Goal: Information Seeking & Learning: Check status

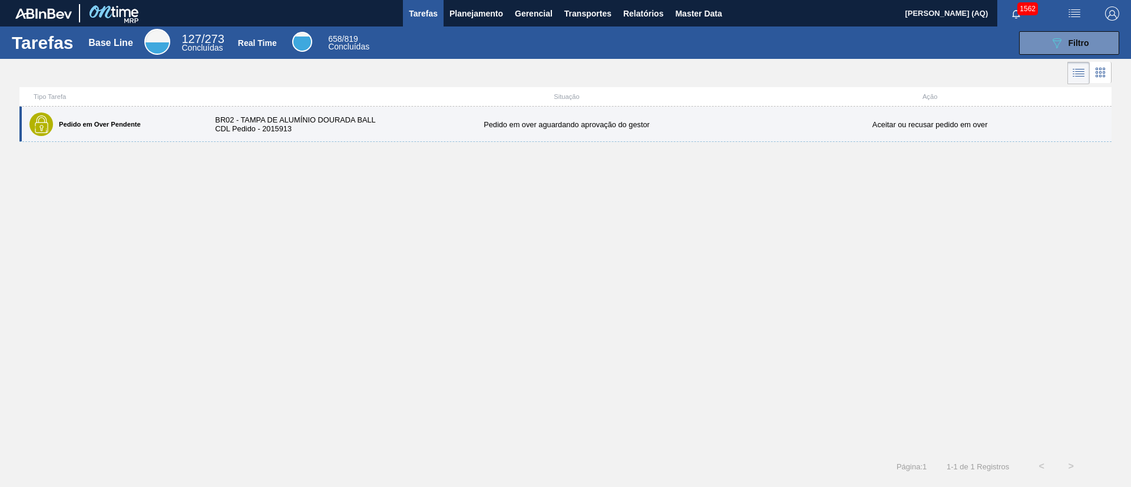
click at [293, 135] on div "Pedido em Over Pendente BR02 - TAMPA DE ALUMÍNIO DOURADA BALL CDL Pedido - 2015…" at bounding box center [565, 124] width 1092 height 35
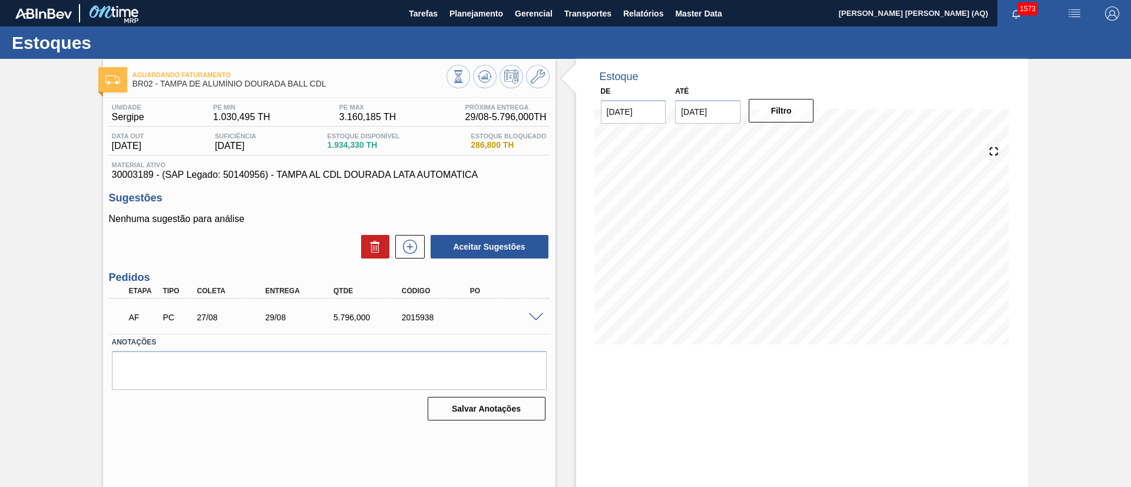
drag, startPoint x: 1099, startPoint y: 134, endPoint x: 1072, endPoint y: 134, distance: 27.7
click at [1099, 134] on div "Aguardando Faturamento BR02 - TAMPA DE ALUMÍNIO DOURADA BALL CDL Unidade Sergip…" at bounding box center [565, 283] width 1131 height 448
click at [648, 18] on span "Relatórios" at bounding box center [643, 13] width 40 height 14
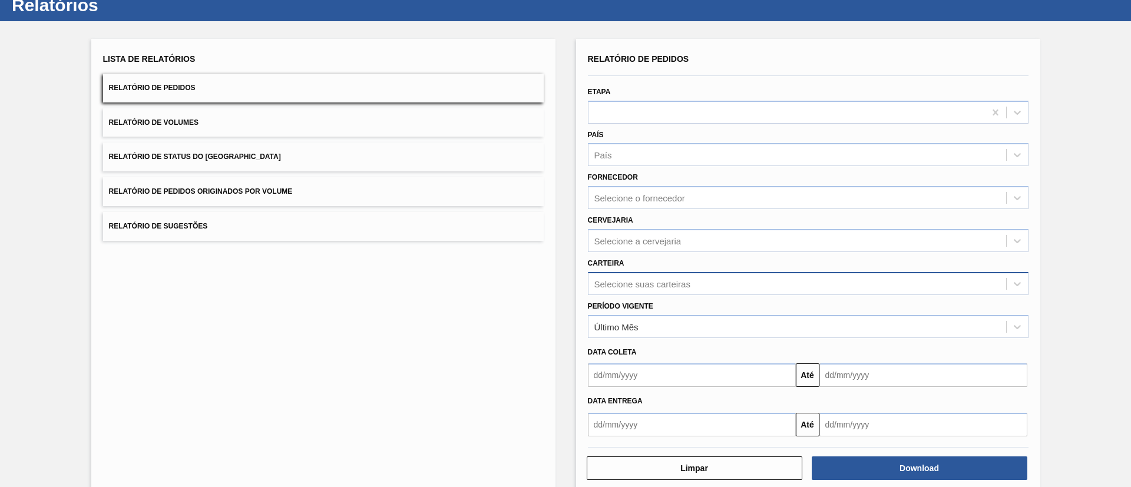
scroll to position [58, 0]
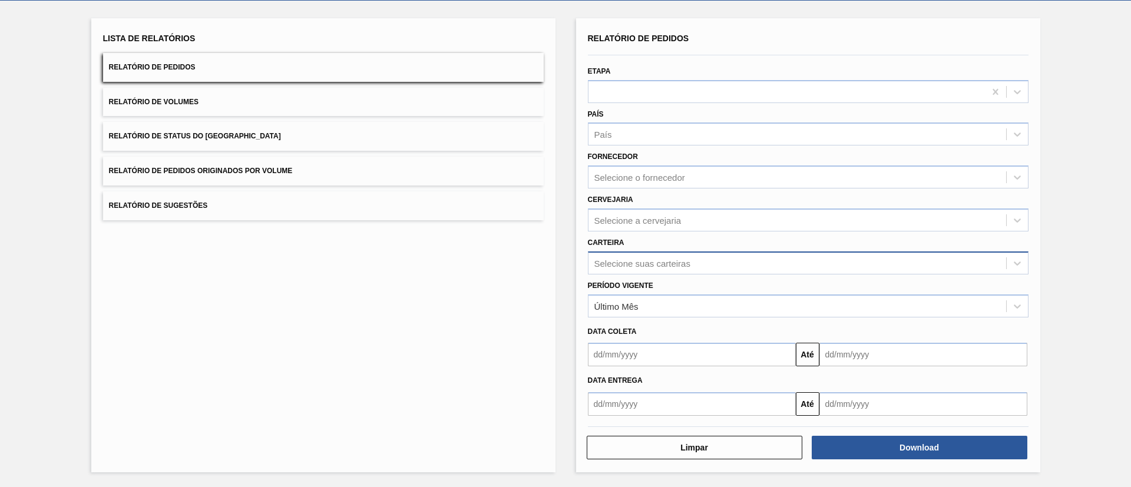
click at [668, 262] on div "Selecione suas carteiras" at bounding box center [643, 263] width 96 height 10
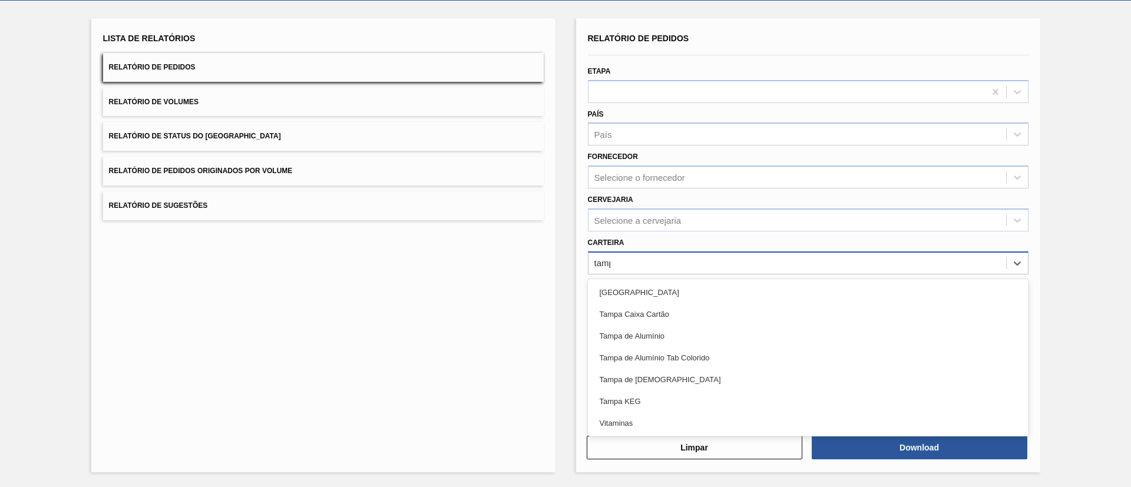
type input "tampa"
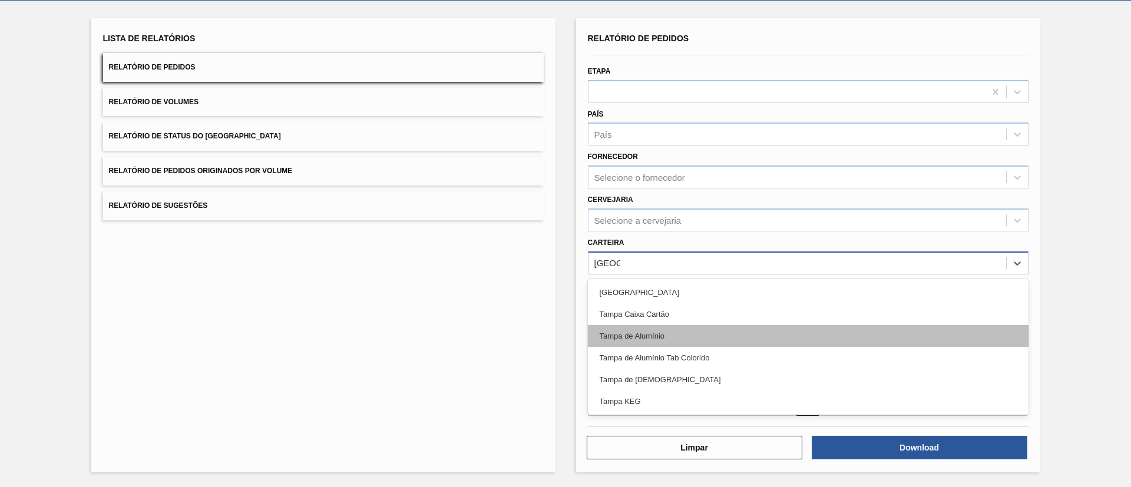
click at [698, 332] on div "Tampa de Alumínio" at bounding box center [808, 336] width 441 height 22
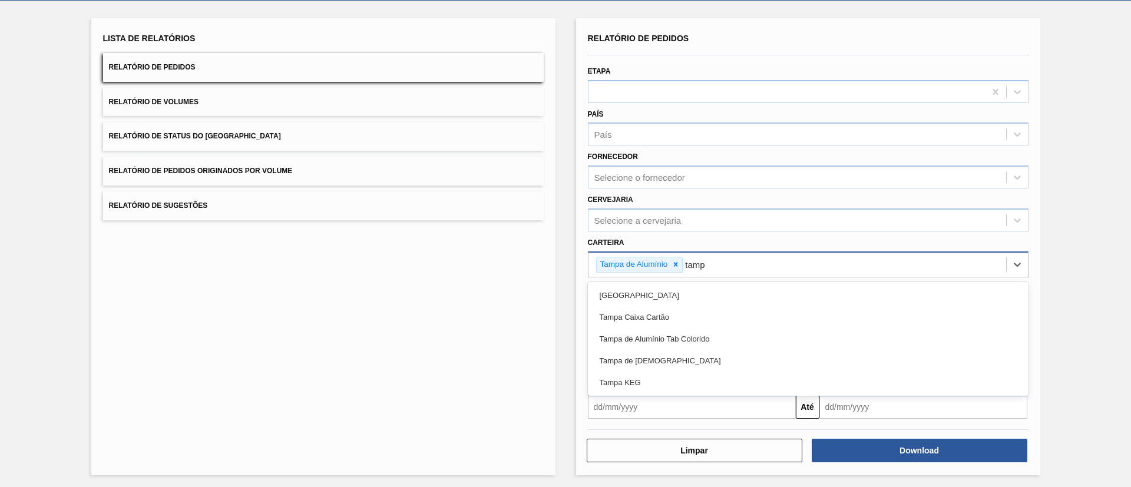
type input "tampa"
click at [698, 332] on div "Tampa de Alumínio Tab Colorido" at bounding box center [808, 339] width 441 height 22
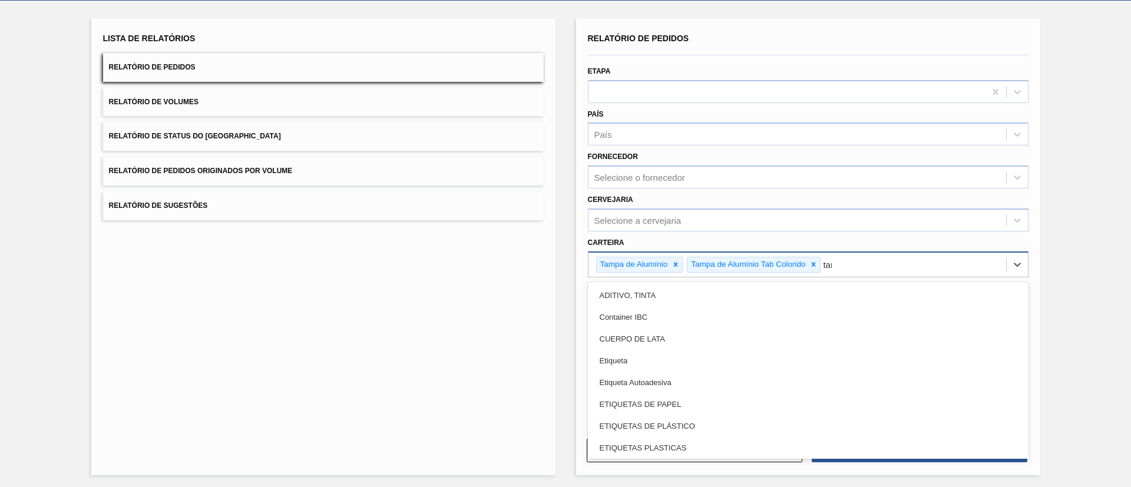
type input "tampa"
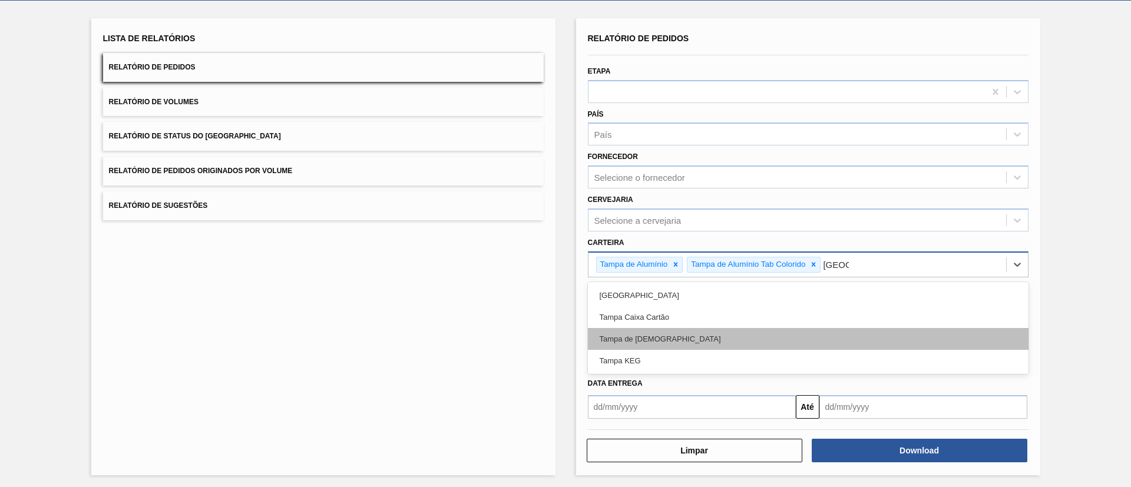
click at [688, 338] on div "Tampa de [DEMOGRAPHIC_DATA]" at bounding box center [808, 339] width 441 height 22
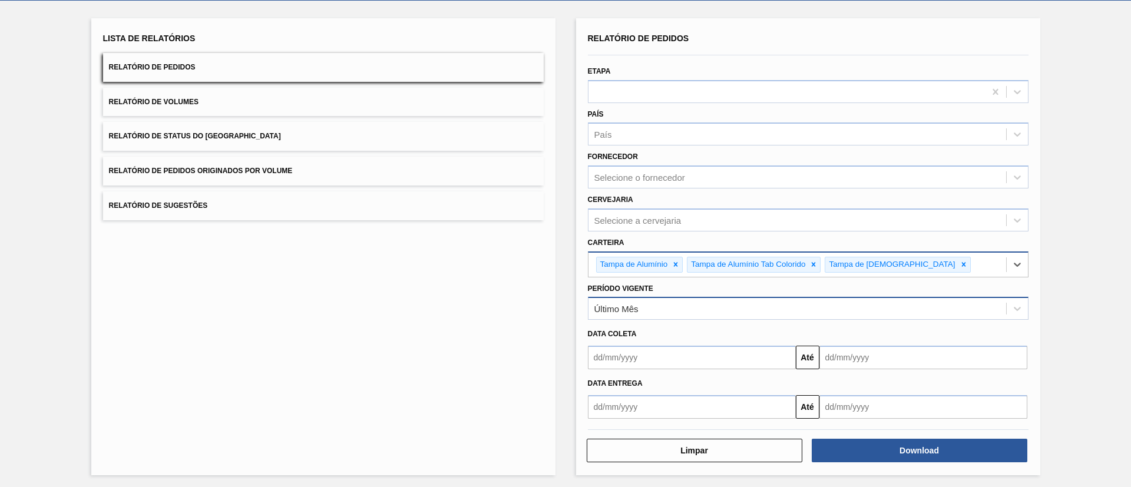
click at [676, 305] on div "Último Mês" at bounding box center [798, 308] width 418 height 17
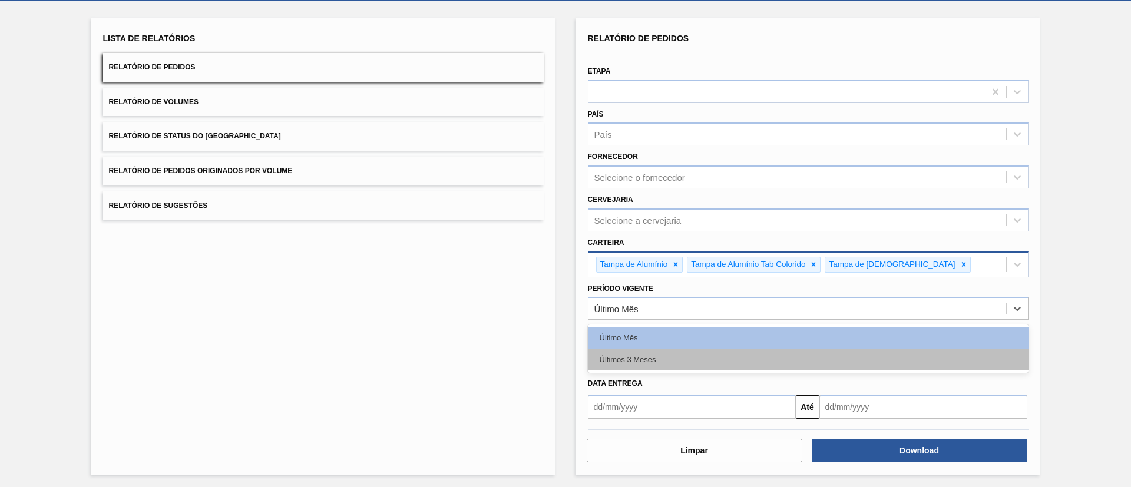
click at [679, 352] on div "Últimos 3 Meses" at bounding box center [808, 360] width 441 height 22
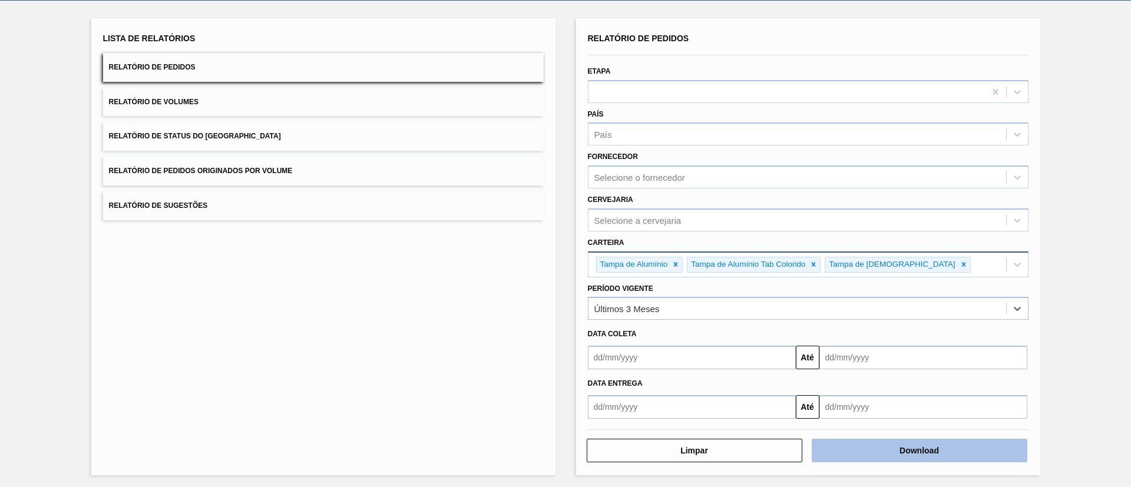
click at [889, 450] on button "Download" at bounding box center [920, 451] width 216 height 24
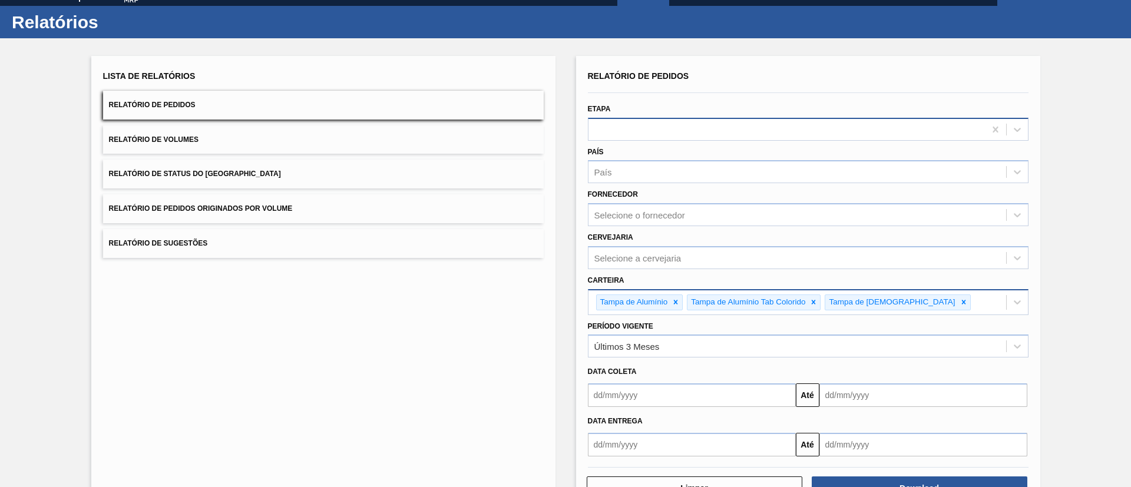
scroll to position [0, 0]
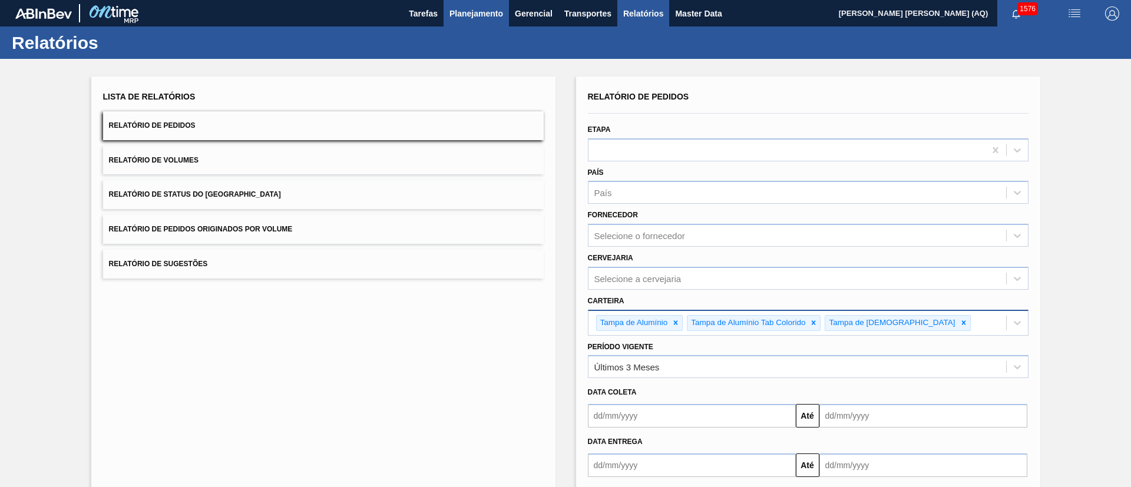
click at [500, 15] on span "Planejamento" at bounding box center [477, 13] width 54 height 14
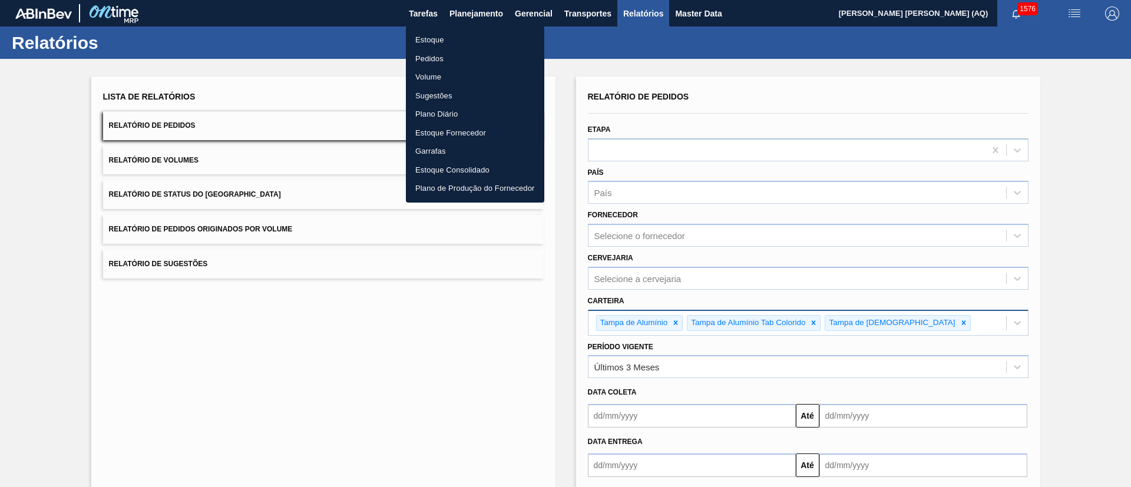
click at [438, 55] on li "Pedidos" at bounding box center [475, 58] width 138 height 19
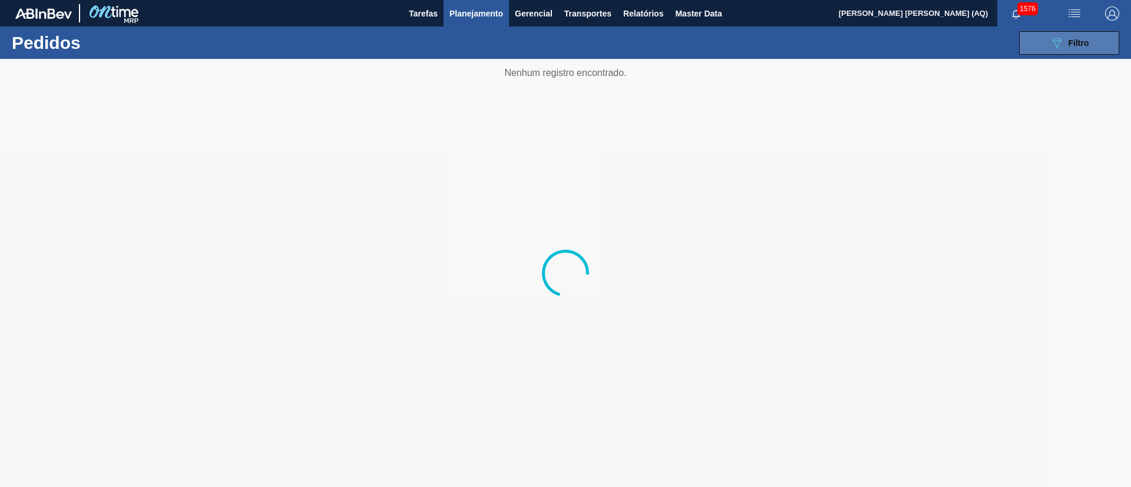
click at [1082, 39] on span "Filtro" at bounding box center [1079, 42] width 21 height 9
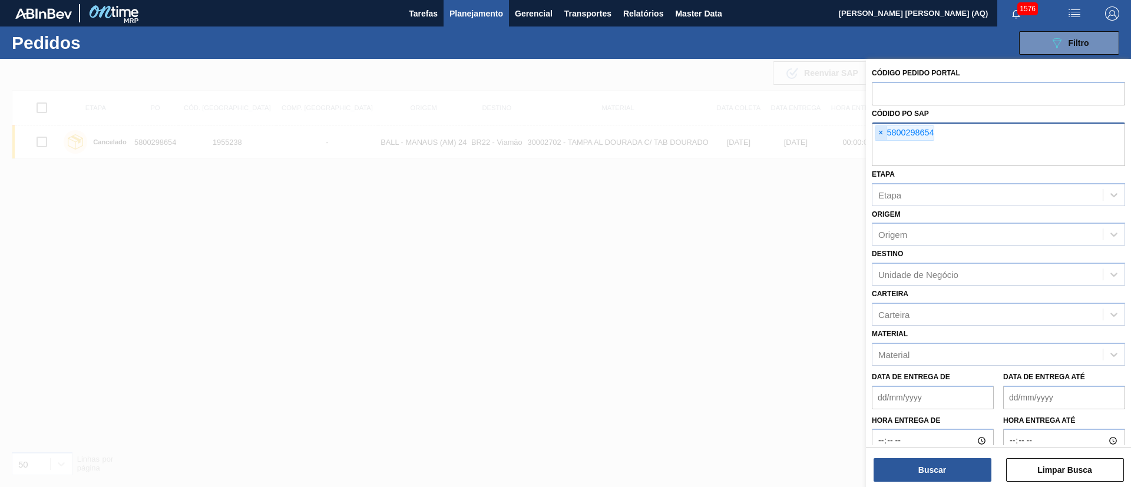
click at [883, 131] on span "×" at bounding box center [881, 133] width 11 height 14
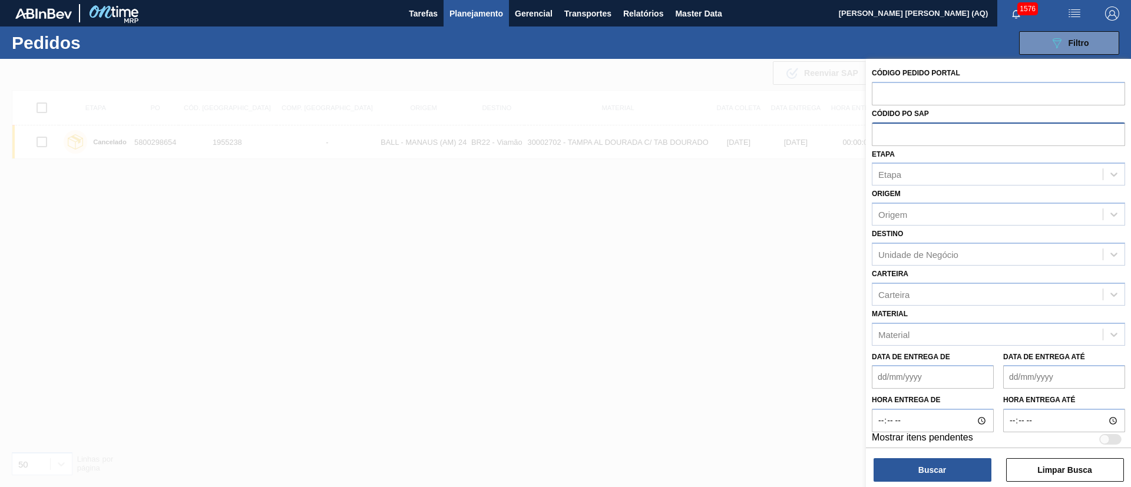
paste input "5800290274"
type input "5800290274"
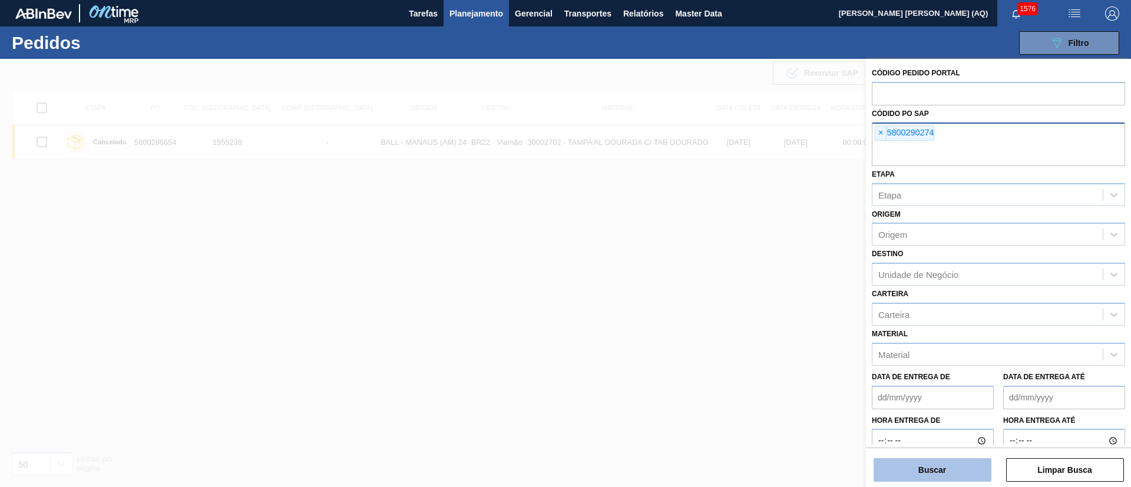
click at [966, 468] on button "Buscar" at bounding box center [933, 470] width 118 height 24
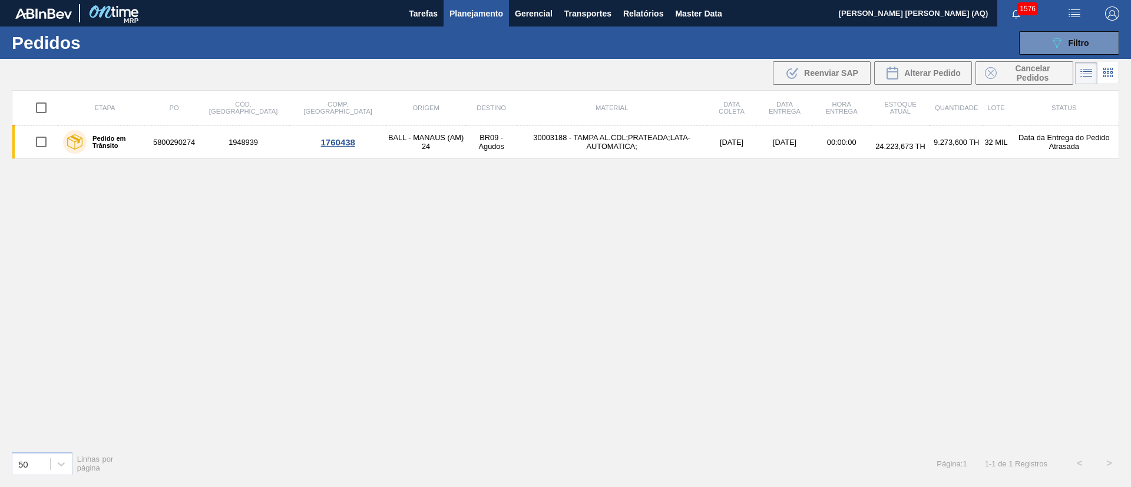
click at [490, 8] on span "Planejamento" at bounding box center [477, 13] width 54 height 14
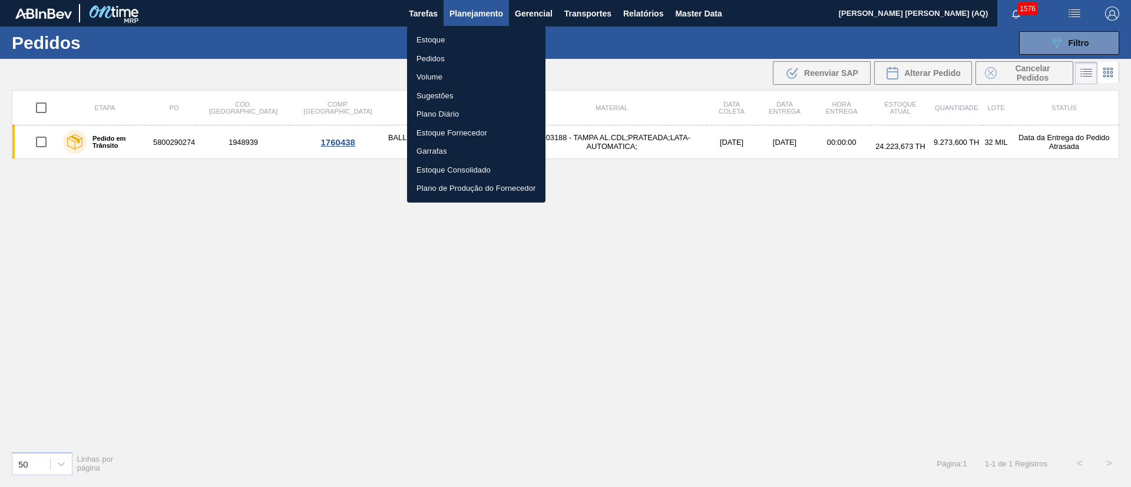
click at [437, 55] on li "Pedidos" at bounding box center [476, 58] width 138 height 19
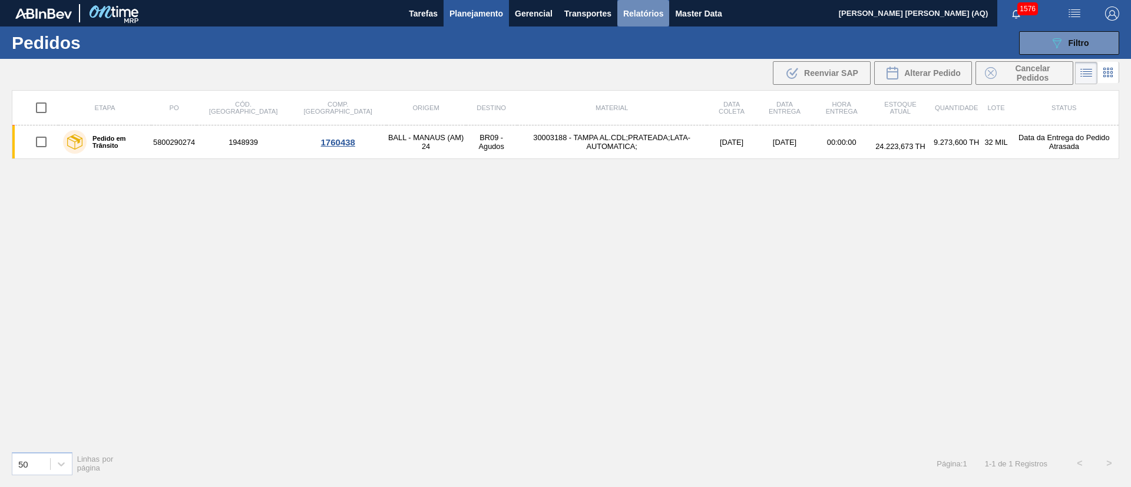
click at [649, 16] on span "Relatórios" at bounding box center [643, 13] width 40 height 14
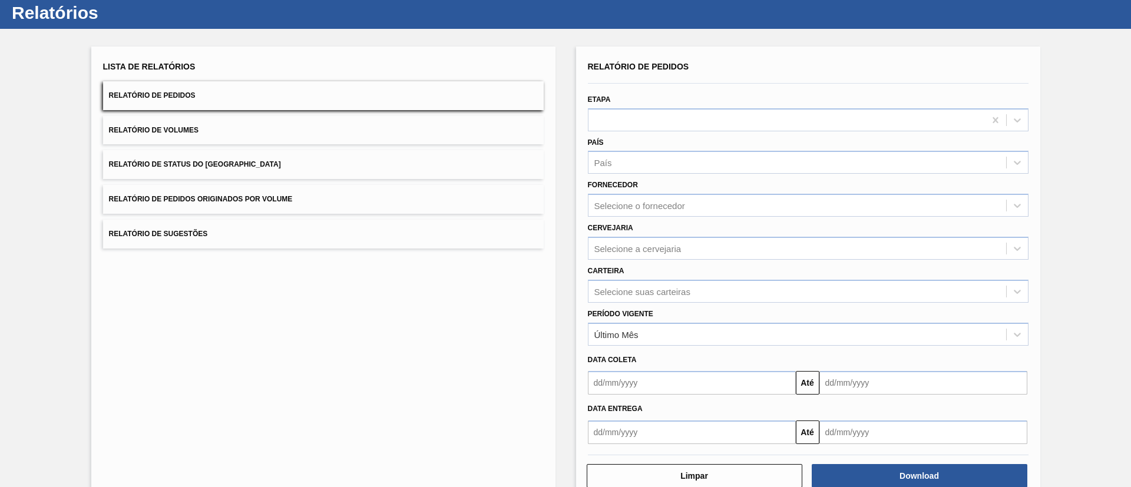
scroll to position [58, 0]
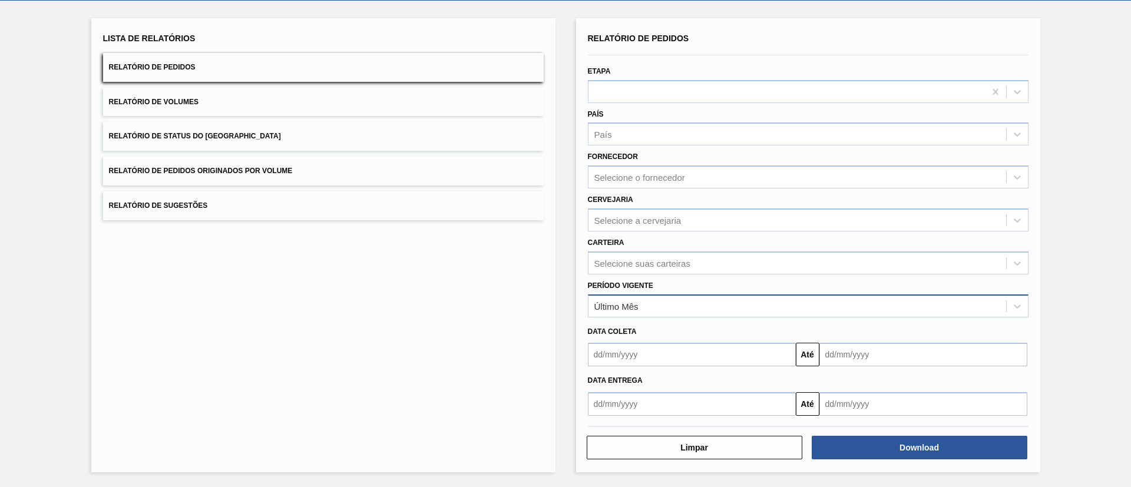
click at [707, 306] on div "Último Mês" at bounding box center [798, 306] width 418 height 17
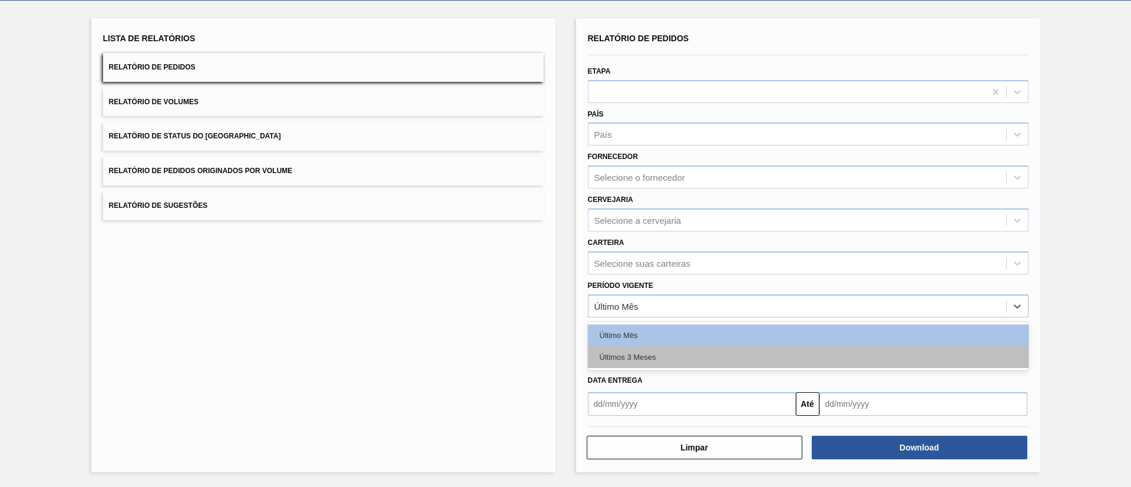
click at [685, 348] on div "Últimos 3 Meses" at bounding box center [808, 357] width 441 height 22
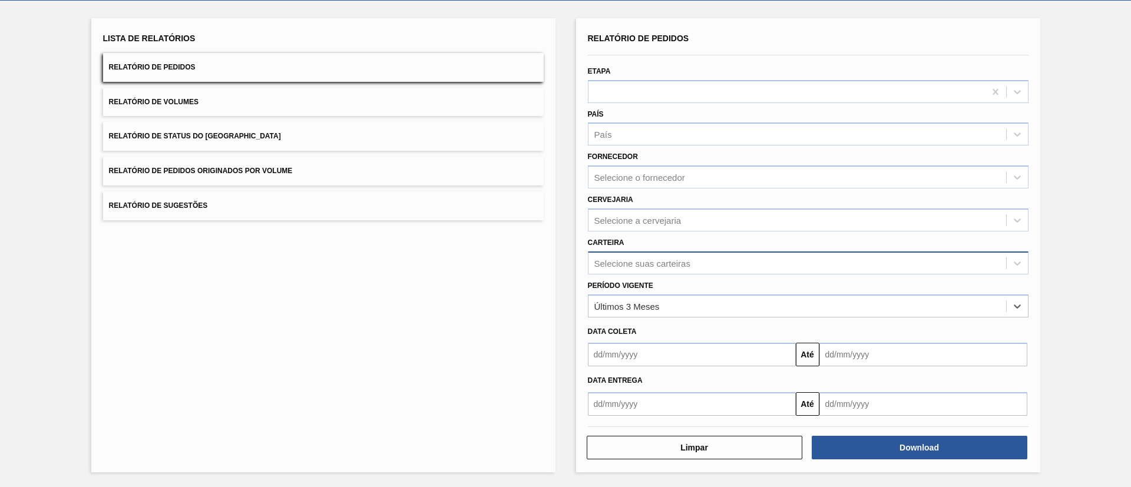
click at [655, 265] on div "Selecione suas carteiras" at bounding box center [643, 263] width 96 height 10
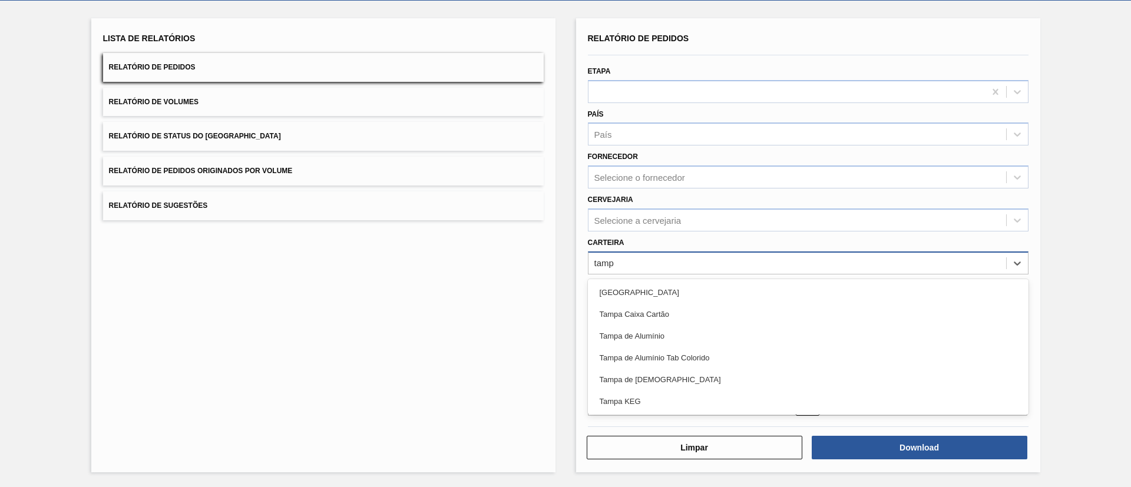
type input "tampa"
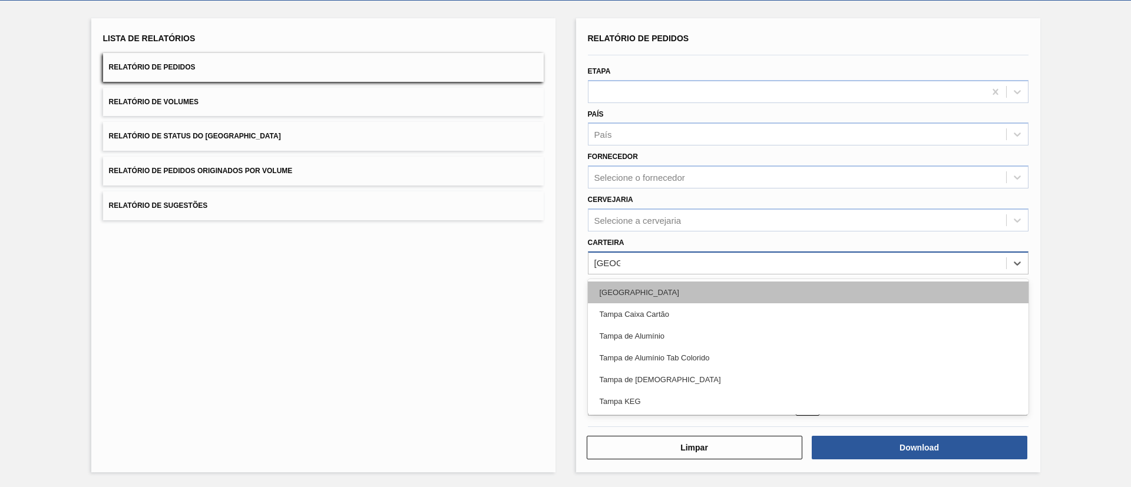
click at [652, 289] on div "Tampa" at bounding box center [808, 293] width 441 height 22
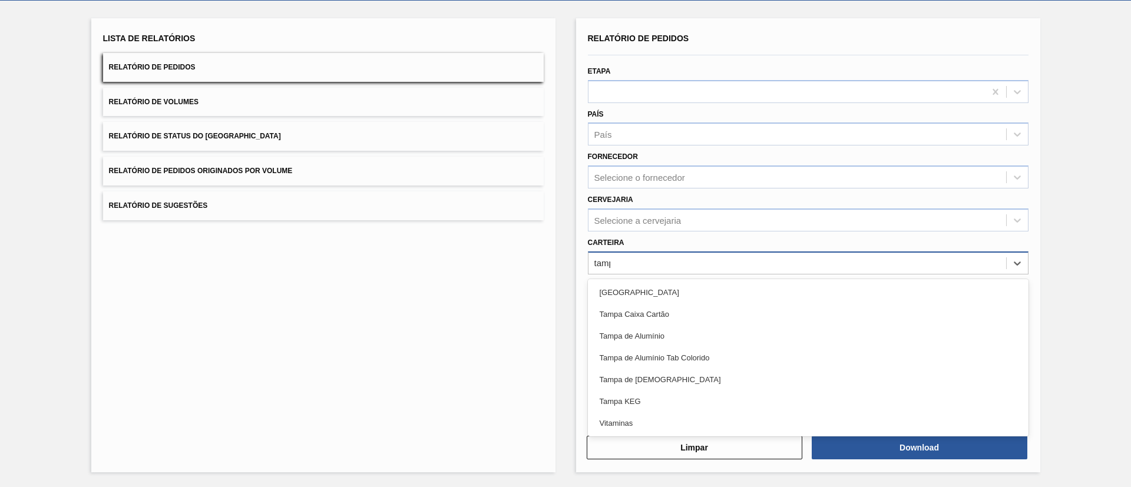
type input "tampa"
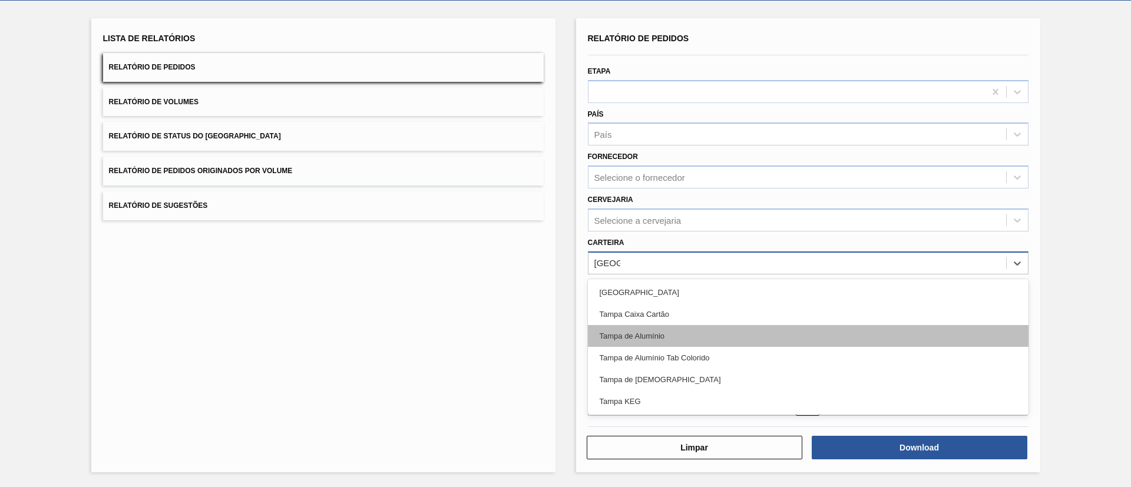
click at [711, 333] on div "Tampa de Alumínio" at bounding box center [808, 336] width 441 height 22
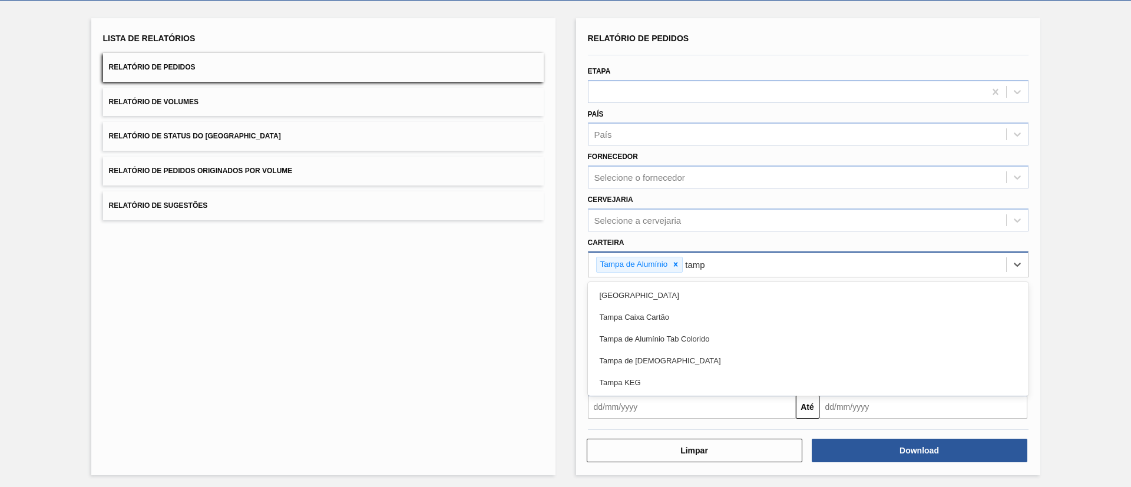
type input "tampa"
click at [711, 333] on div "Tampa de Alumínio Tab Colorido" at bounding box center [808, 339] width 441 height 22
type input "tampa"
click at [711, 333] on div "Tampa de [DEMOGRAPHIC_DATA]" at bounding box center [808, 339] width 441 height 22
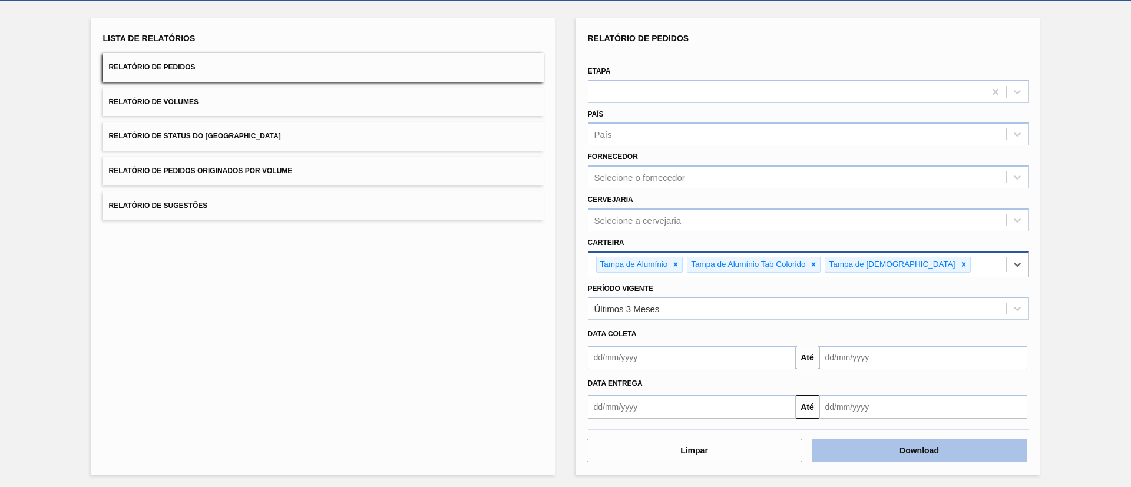
click at [870, 447] on button "Download" at bounding box center [920, 451] width 216 height 24
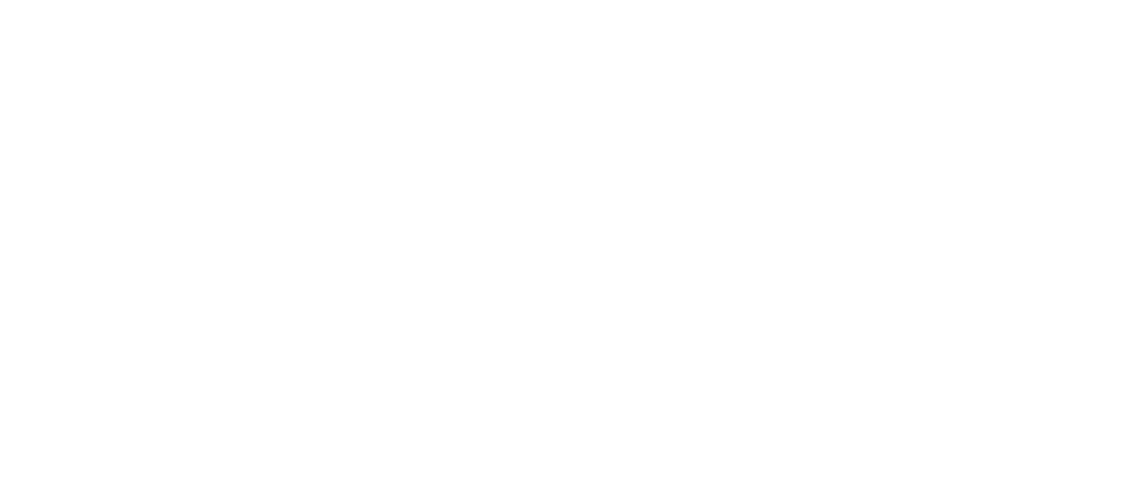
drag, startPoint x: 0, startPoint y: 0, endPoint x: 708, endPoint y: 386, distance: 806.0
click at [714, 0] on html at bounding box center [565, 0] width 1131 height 0
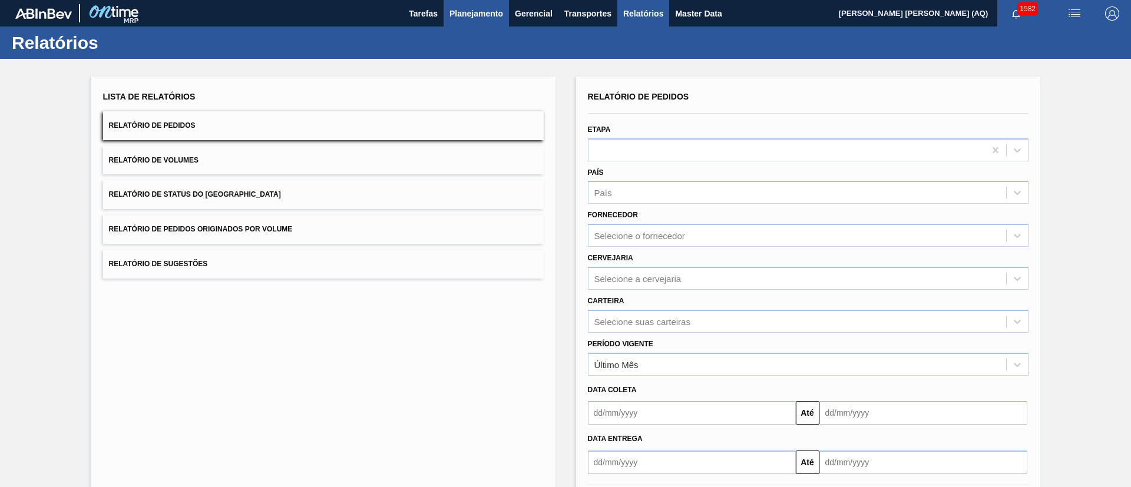
click at [482, 12] on span "Planejamento" at bounding box center [477, 13] width 54 height 14
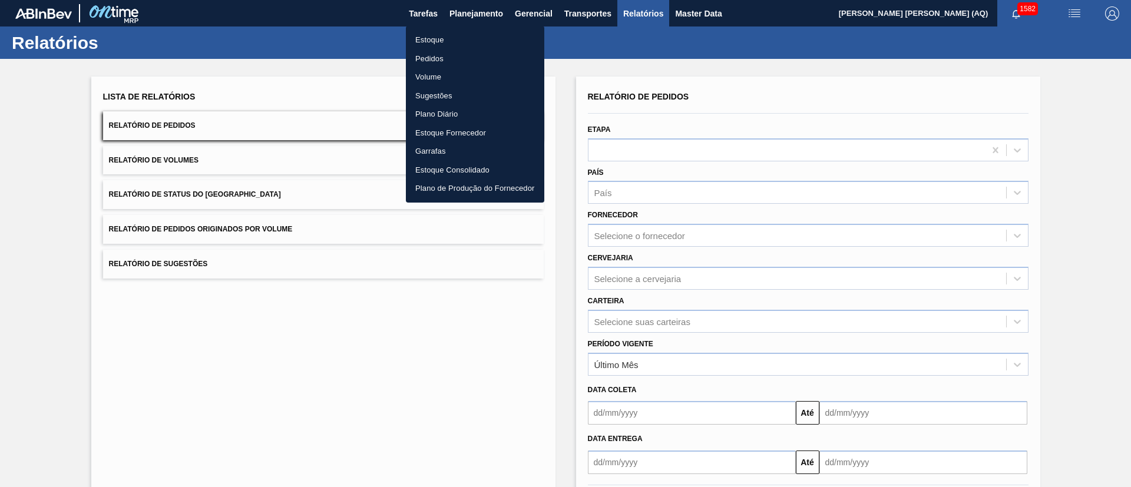
click at [424, 40] on li "Estoque" at bounding box center [475, 40] width 138 height 19
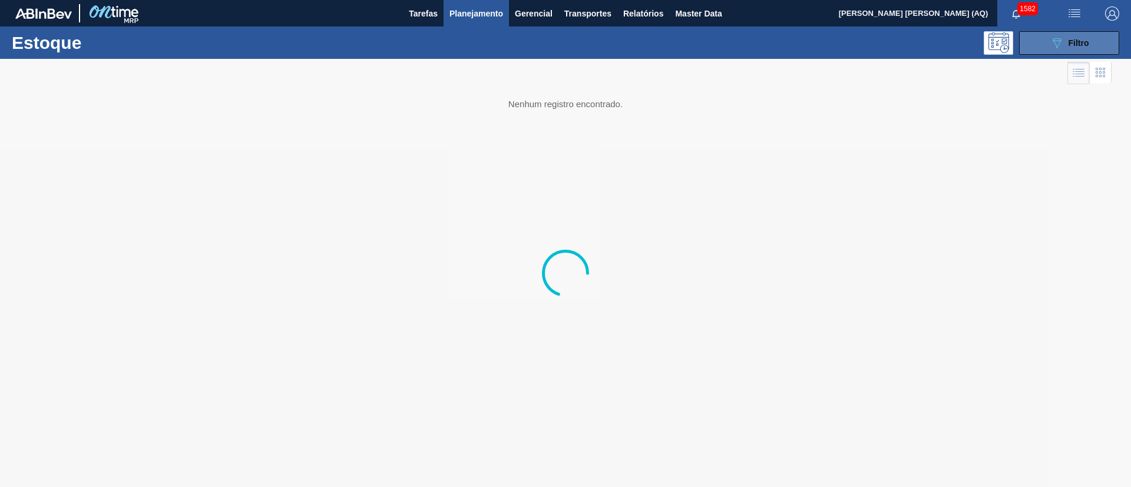
click at [1055, 44] on icon "089F7B8B-B2A5-4AFE-B5C0-19BA573D28AC" at bounding box center [1057, 43] width 14 height 14
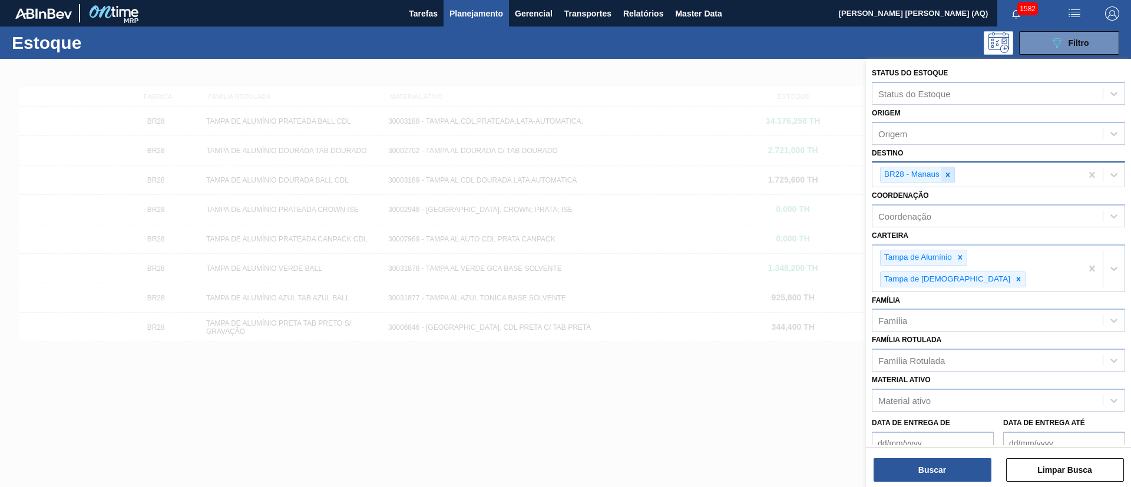
click at [947, 173] on icon at bounding box center [948, 175] width 8 height 8
type input "a"
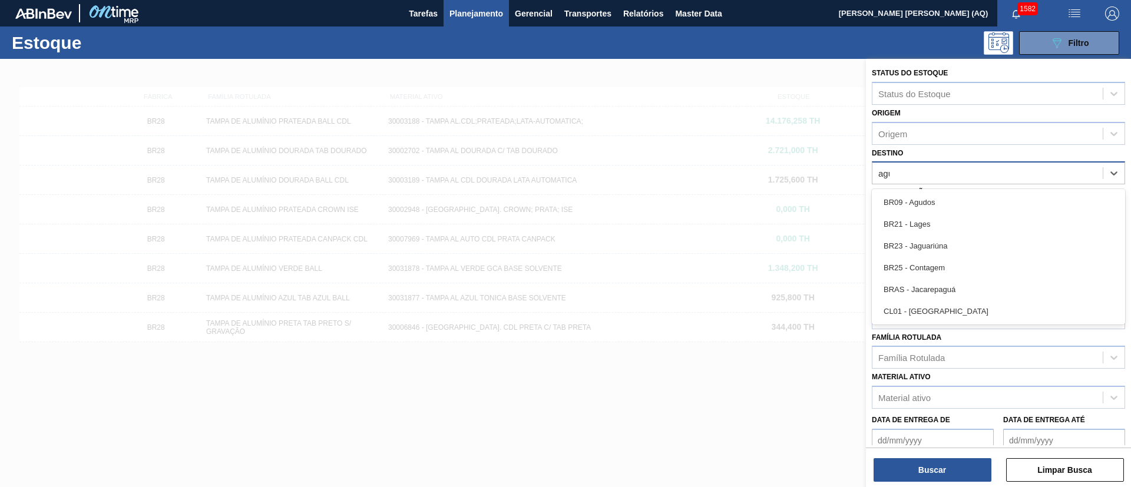
type input "agud"
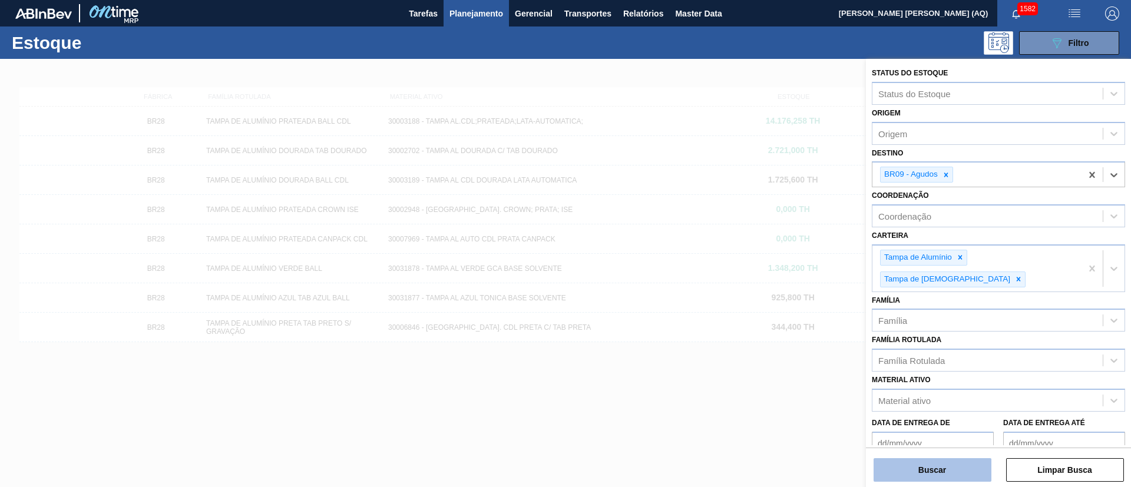
click at [922, 472] on button "Buscar" at bounding box center [933, 470] width 118 height 24
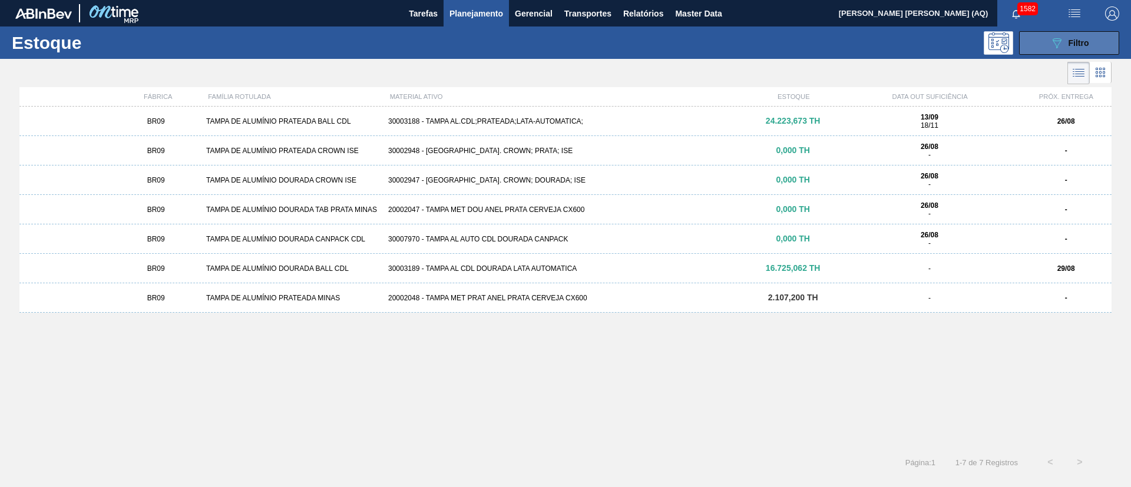
click at [1049, 34] on button "089F7B8B-B2A5-4AFE-B5C0-19BA573D28AC Filtro" at bounding box center [1069, 43] width 100 height 24
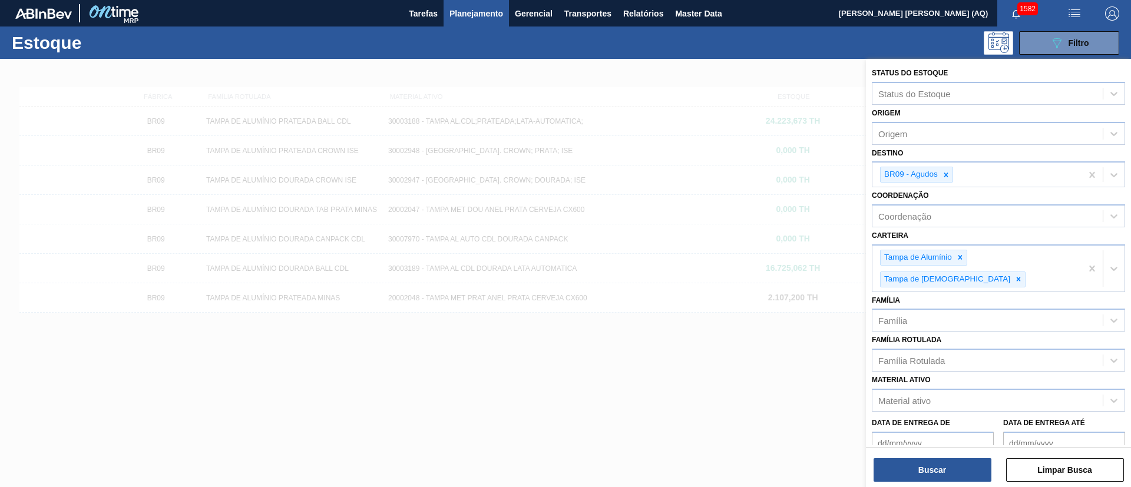
click at [769, 341] on div at bounding box center [565, 302] width 1131 height 487
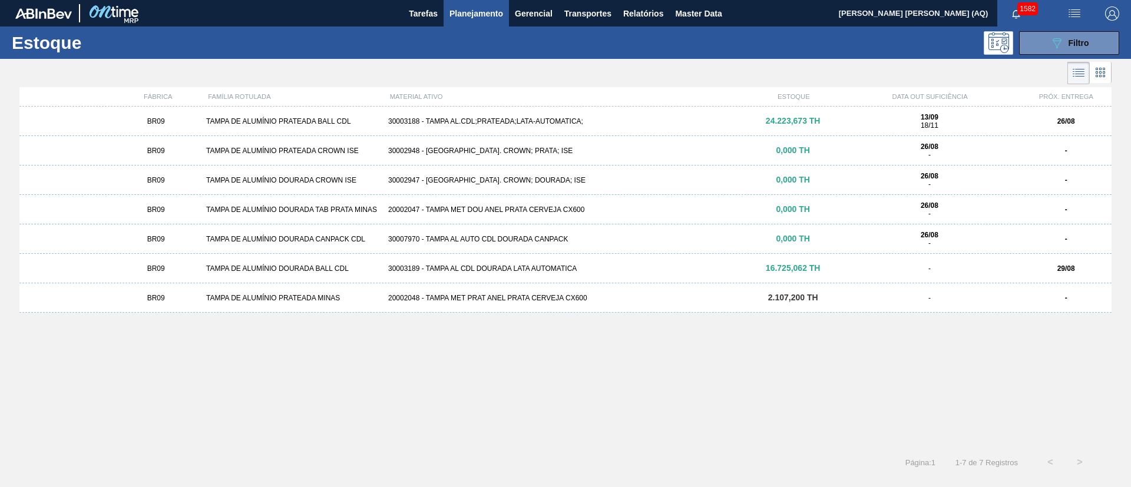
click at [537, 118] on div "30003188 - TAMPA AL.CDL;PRATEADA;LATA-AUTOMATICA;" at bounding box center [566, 121] width 364 height 8
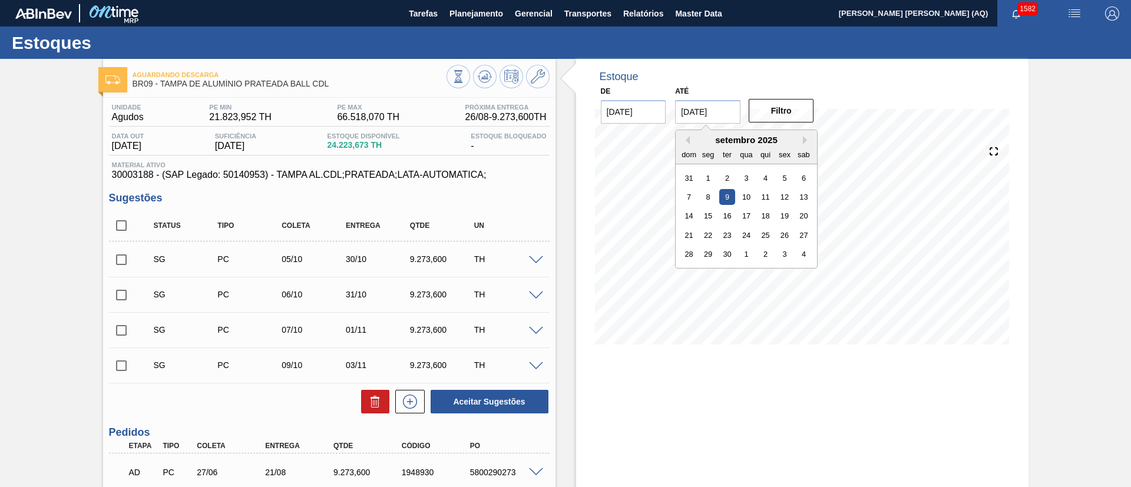
click at [718, 121] on input "[DATE]" at bounding box center [707, 112] width 65 height 24
click at [805, 140] on button "Next Month" at bounding box center [807, 140] width 8 height 8
click at [762, 255] on div "30" at bounding box center [766, 254] width 16 height 16
type input "[DATE]"
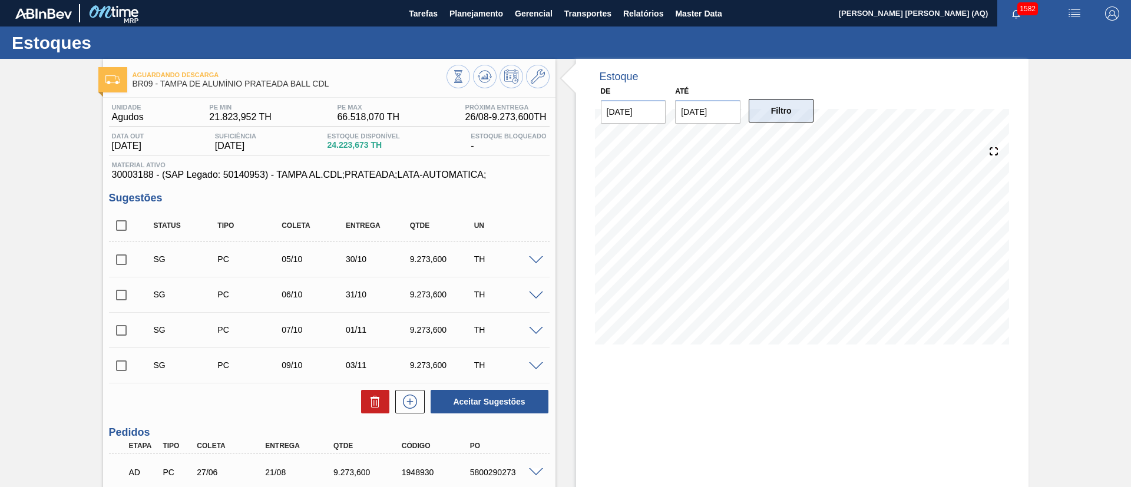
click at [766, 110] on button "Filtro" at bounding box center [781, 111] width 65 height 24
click at [120, 223] on input "checkbox" at bounding box center [121, 225] width 25 height 25
checkbox input "true"
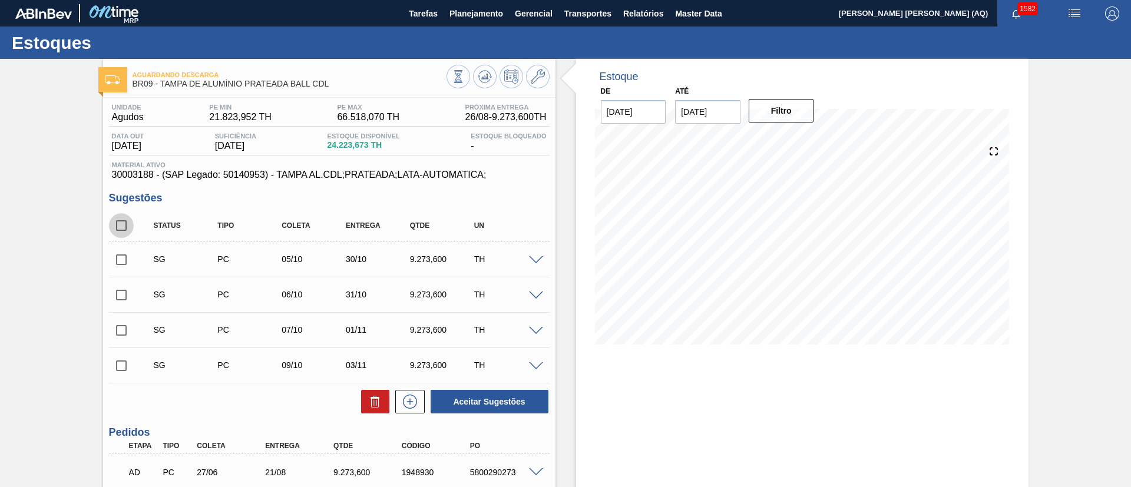
checkbox input "true"
click at [371, 405] on icon at bounding box center [375, 403] width 8 height 9
checkbox input "false"
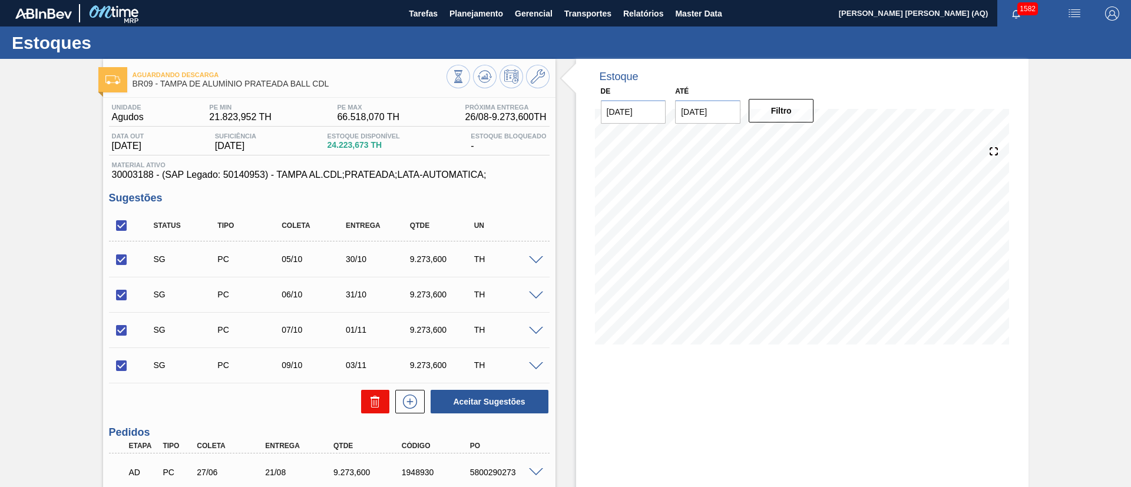
checkbox input "false"
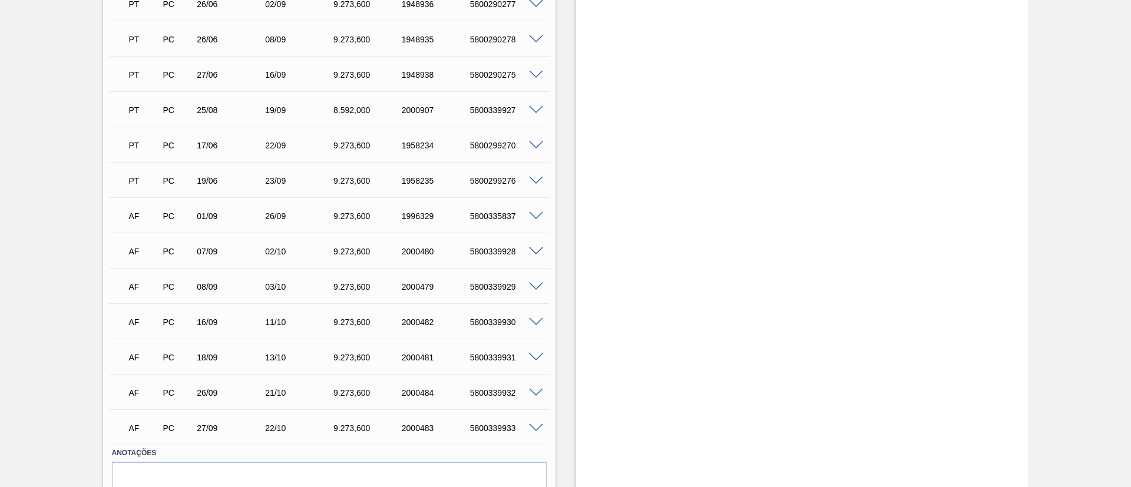
scroll to position [442, 0]
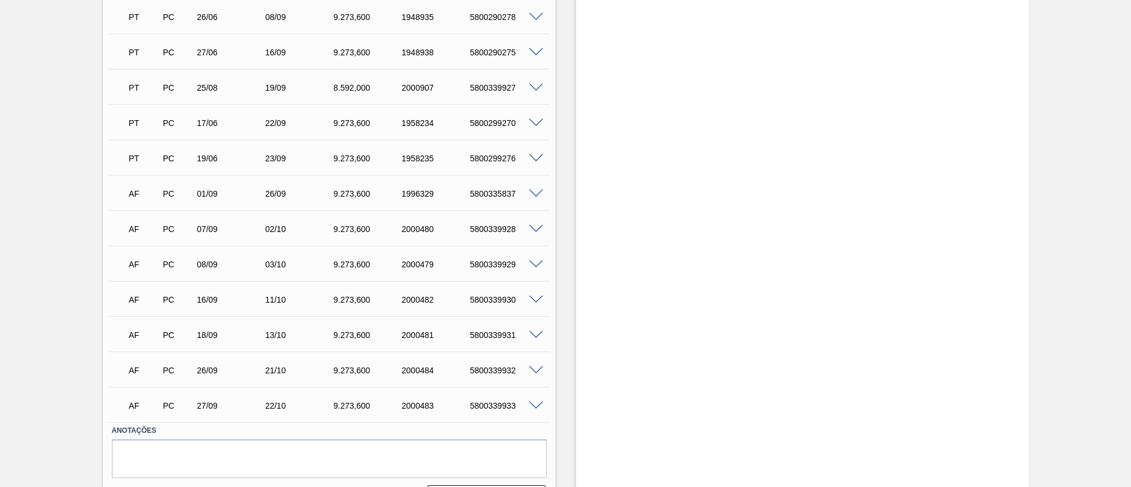
click at [530, 336] on span at bounding box center [536, 335] width 14 height 9
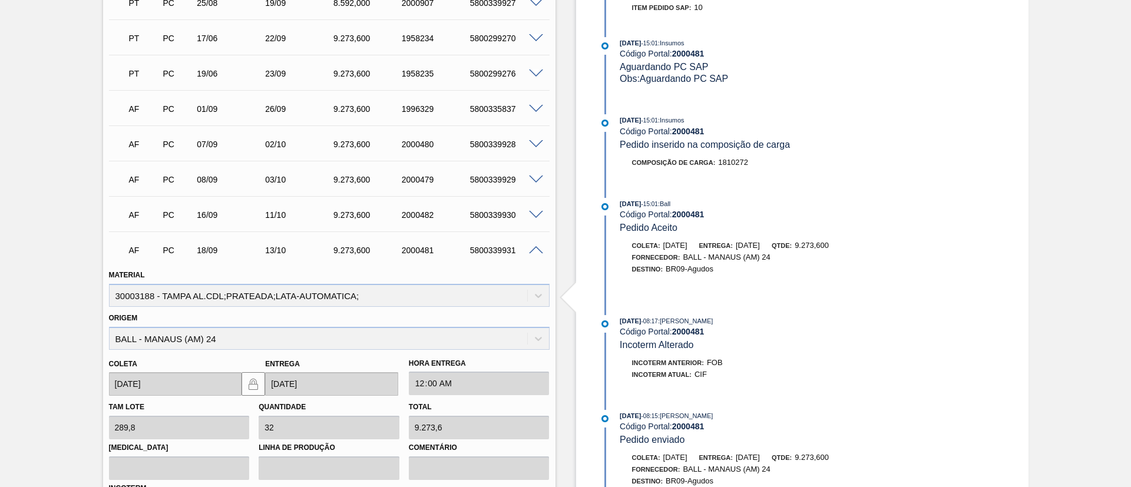
scroll to position [707, 0]
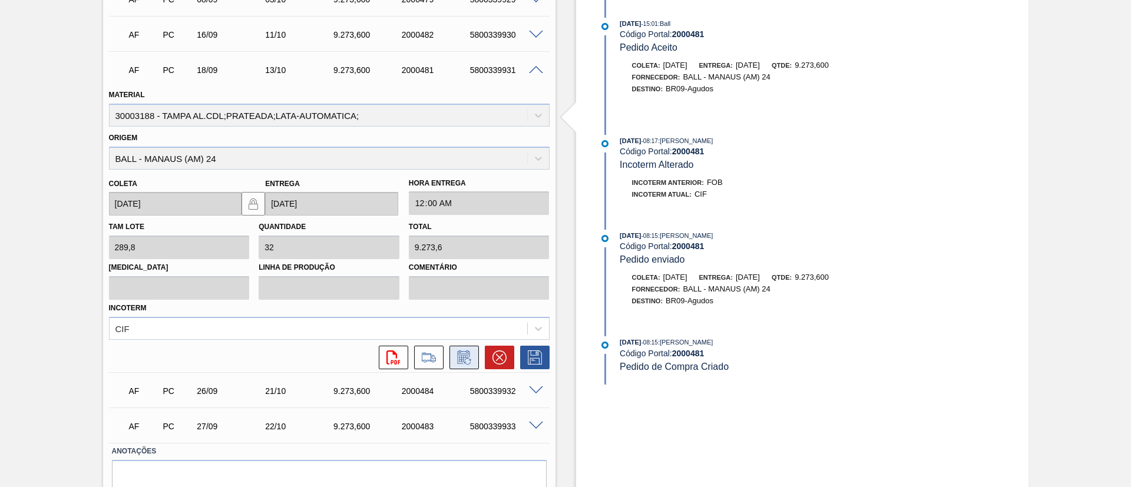
click at [457, 364] on icon at bounding box center [464, 358] width 19 height 14
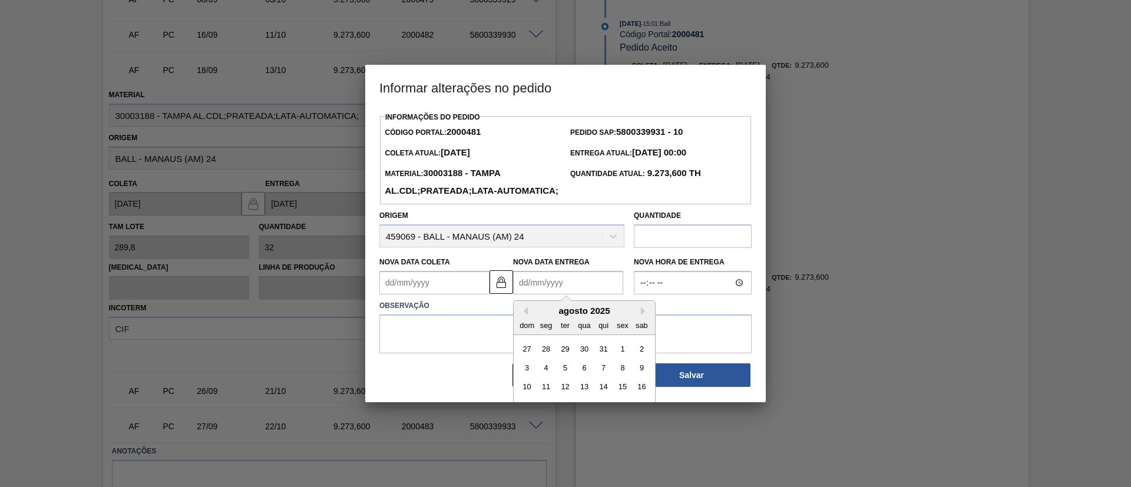
click at [537, 295] on Entrega2000481 "Nova Data Entrega" at bounding box center [568, 283] width 110 height 24
click at [641, 315] on button "Next Month" at bounding box center [645, 311] width 8 height 8
click at [305, 313] on div at bounding box center [565, 243] width 1131 height 487
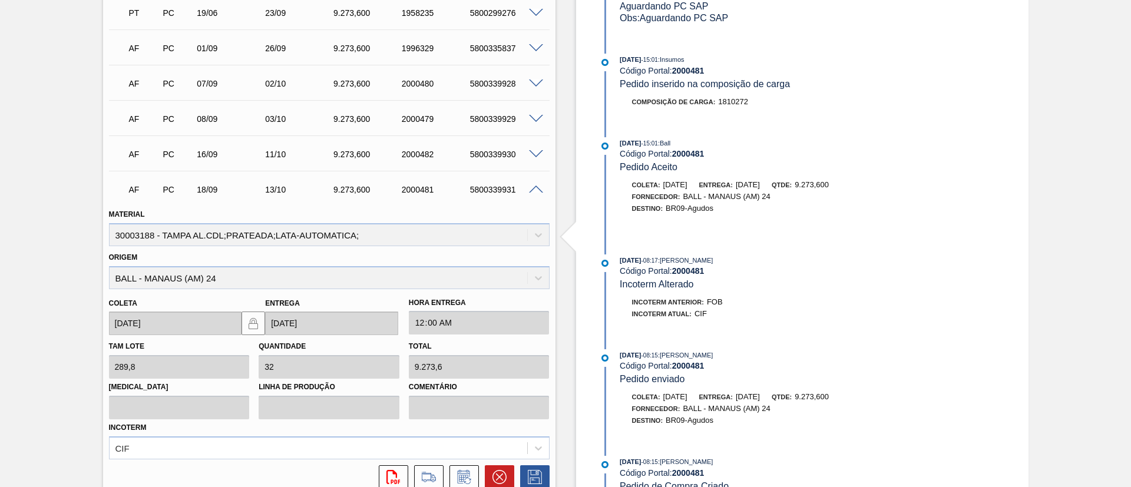
scroll to position [530, 0]
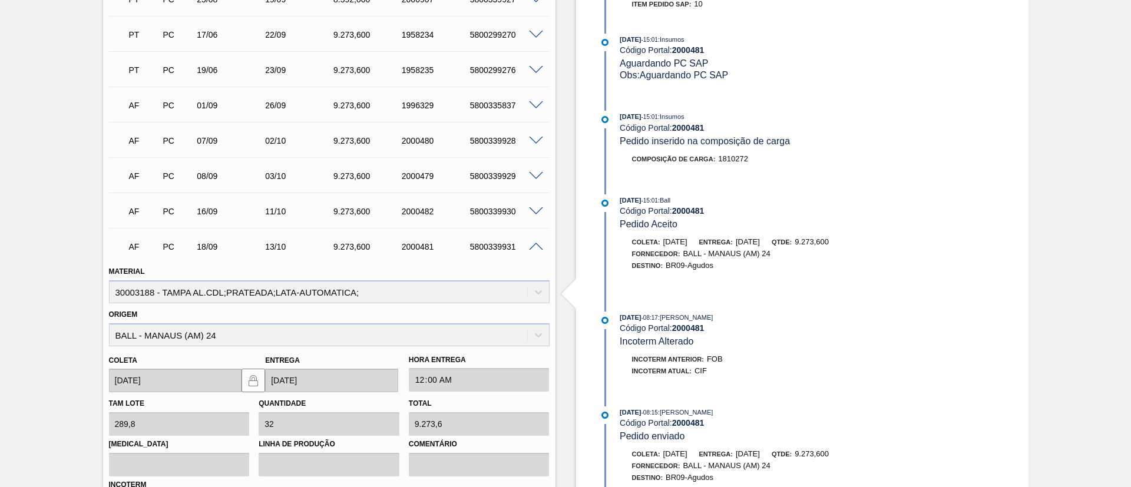
click at [532, 249] on span at bounding box center [536, 247] width 14 height 9
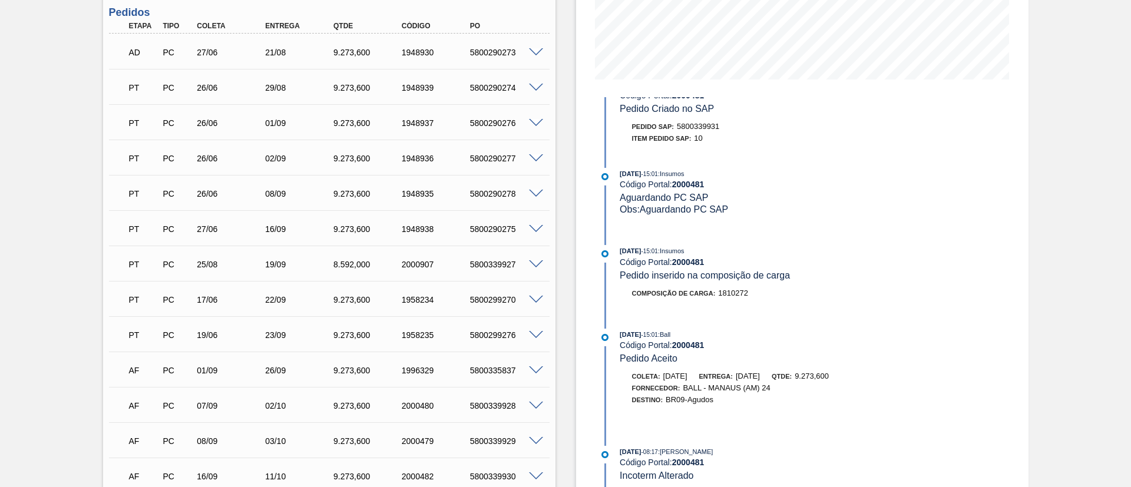
scroll to position [354, 0]
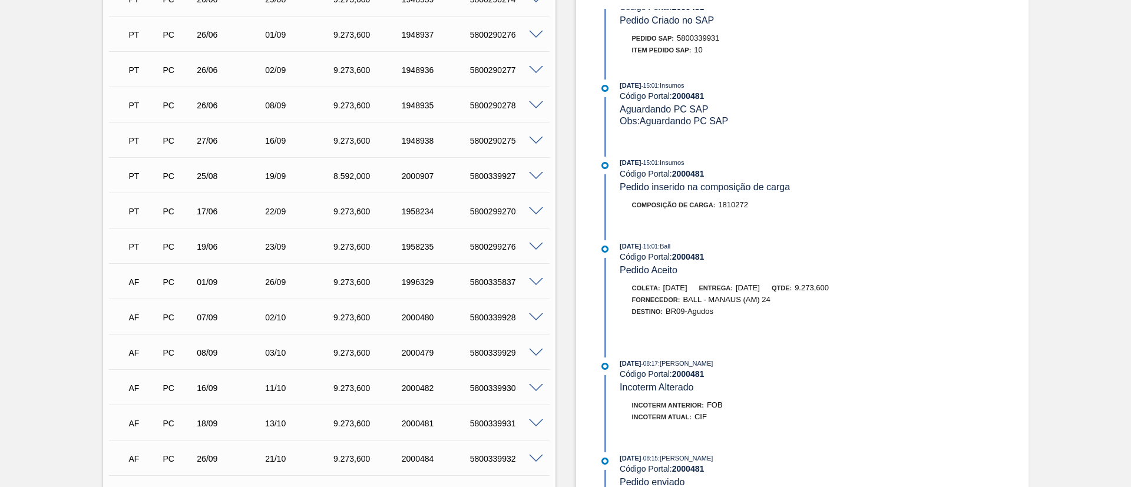
click at [34, 300] on div "Aguardando Descarga BR09 - [GEOGRAPHIC_DATA] DE ALUMÍNIO PRATEADA BALL CDL Unid…" at bounding box center [565, 156] width 1131 height 902
click at [7, 299] on div "Aguardando Descarga BR09 - [GEOGRAPHIC_DATA] DE ALUMÍNIO PRATEADA BALL CDL Unid…" at bounding box center [565, 156] width 1131 height 902
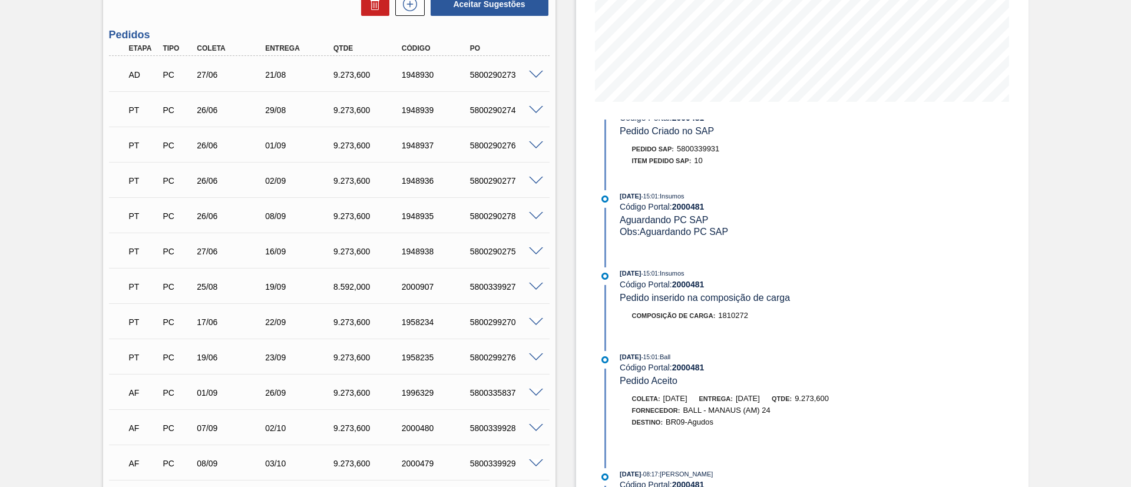
scroll to position [265, 0]
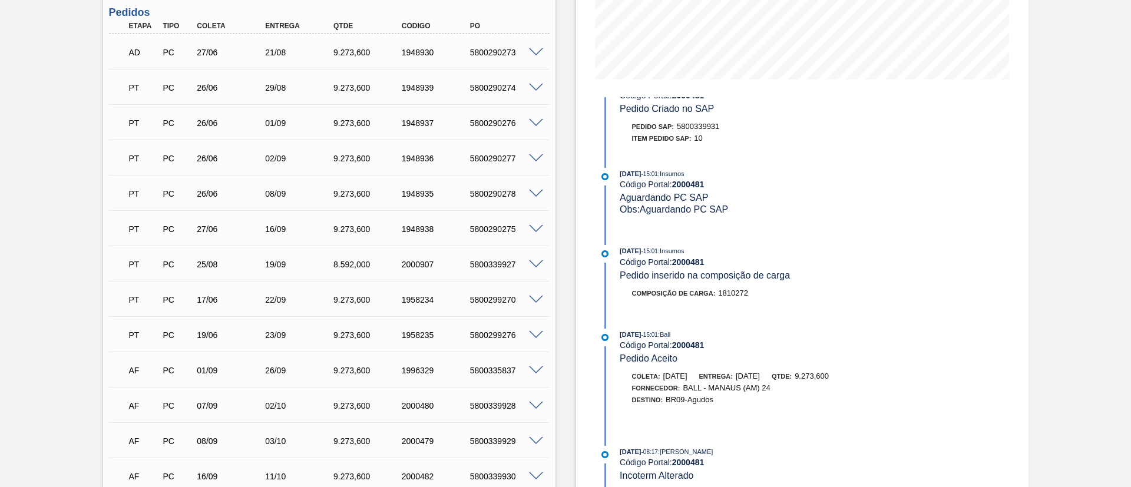
click at [536, 265] on span at bounding box center [536, 264] width 14 height 9
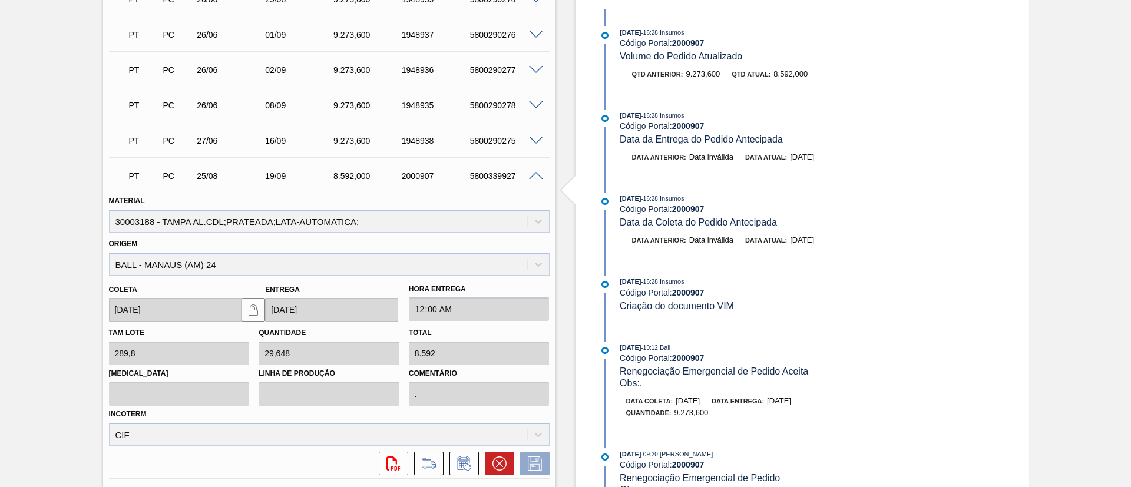
scroll to position [442, 0]
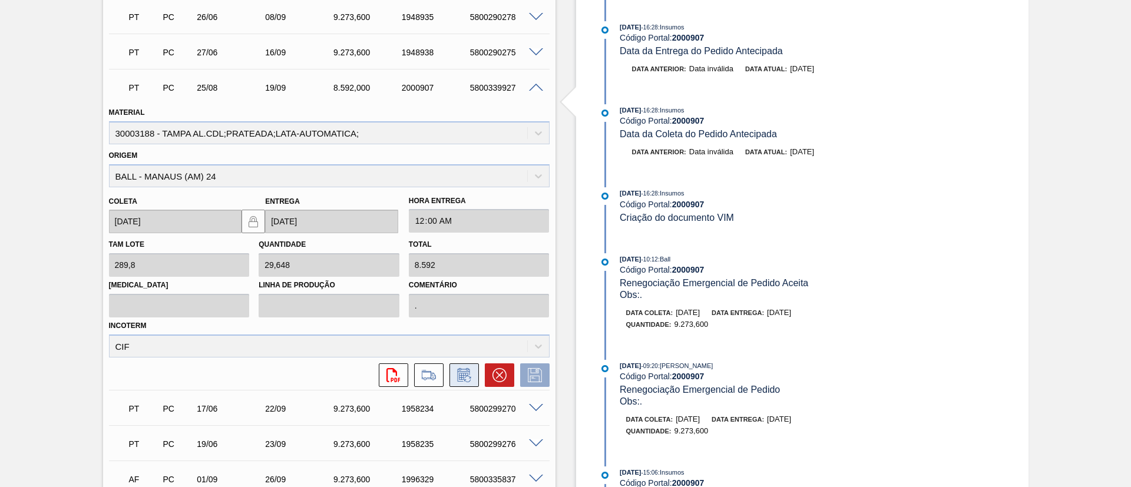
click at [468, 369] on icon at bounding box center [464, 375] width 19 height 14
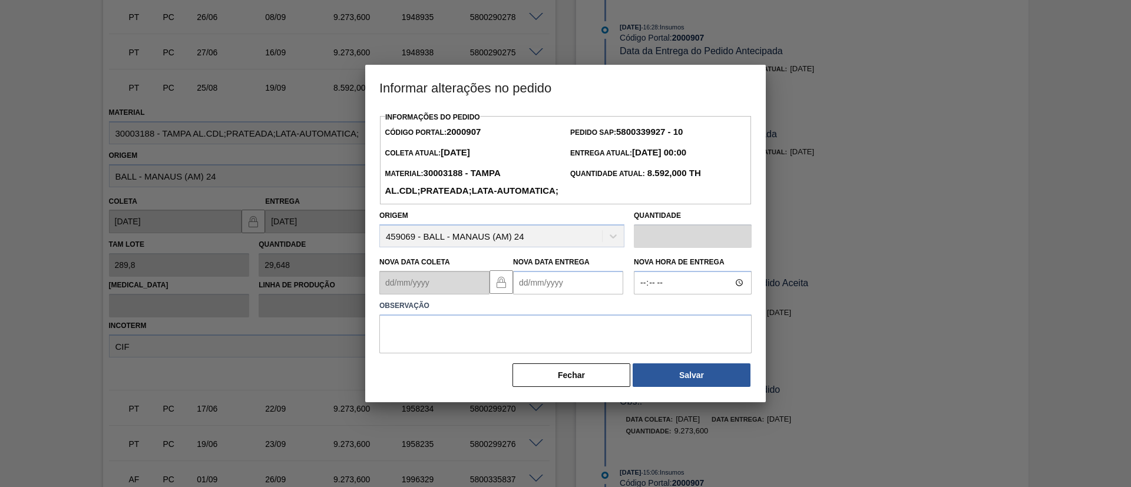
click at [580, 291] on Entrega2000907 "Nova Data Entrega" at bounding box center [568, 283] width 110 height 24
click at [642, 315] on button "Next Month" at bounding box center [645, 311] width 8 height 8
click at [546, 395] on div "15" at bounding box center [547, 387] width 16 height 16
type Entrega2000907 "[DATE]"
click at [602, 349] on textarea at bounding box center [565, 334] width 372 height 39
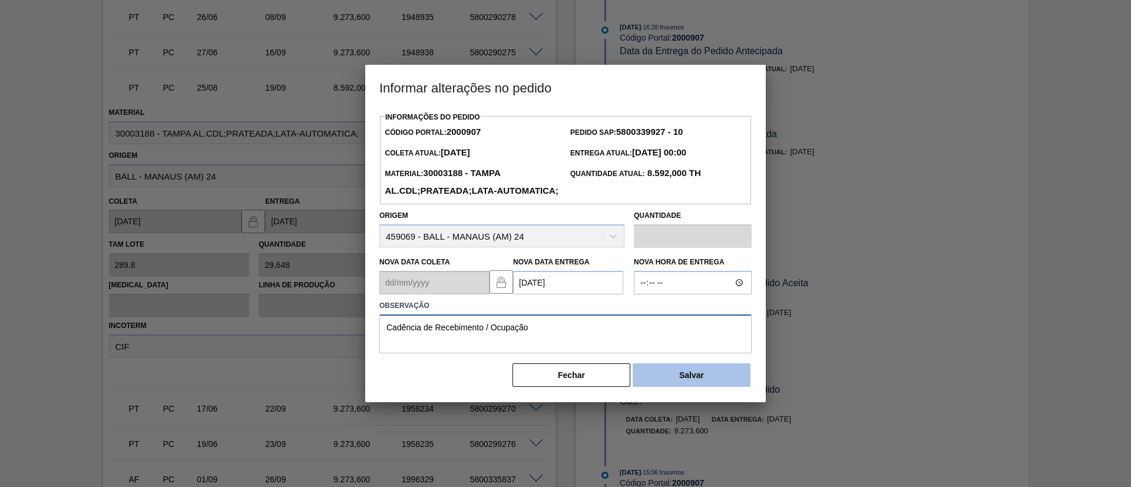
type textarea "Cadência de Recebimento / Ocupação"
click at [676, 387] on button "Salvar" at bounding box center [692, 376] width 118 height 24
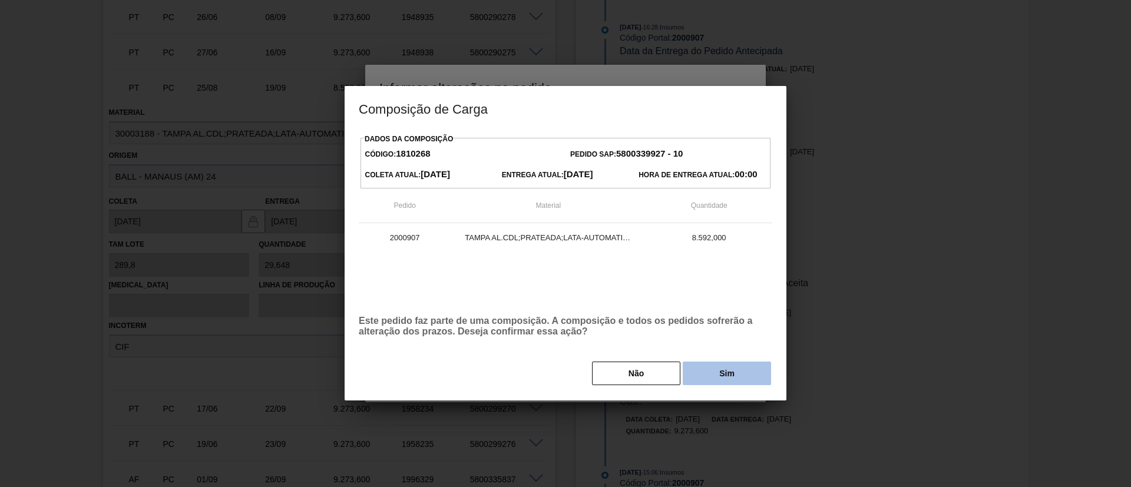
click at [727, 378] on button "Sim" at bounding box center [727, 374] width 88 height 24
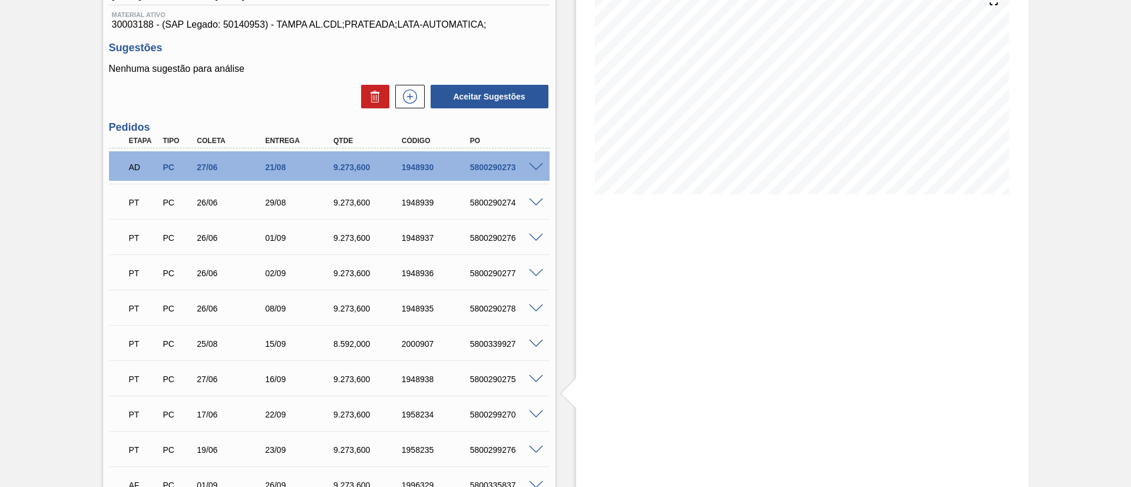
scroll to position [0, 0]
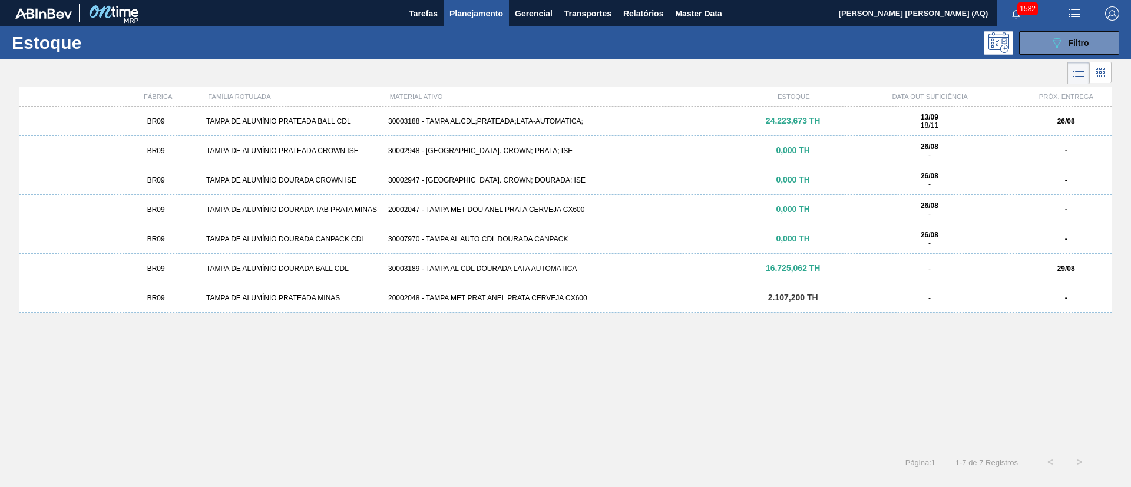
click at [503, 266] on div "30003189 - TAMPA AL CDL DOURADA LATA AUTOMATICA" at bounding box center [566, 269] width 364 height 8
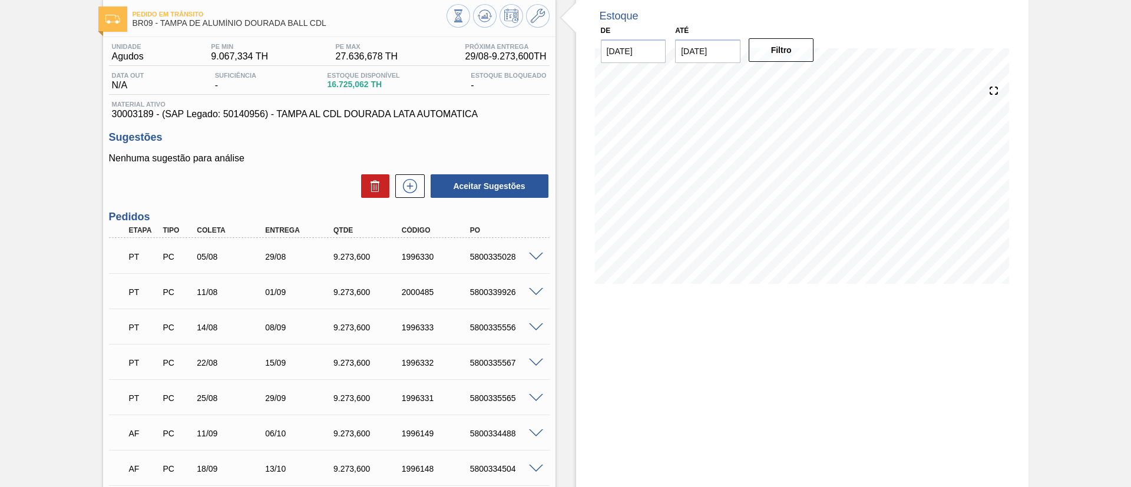
scroll to position [88, 0]
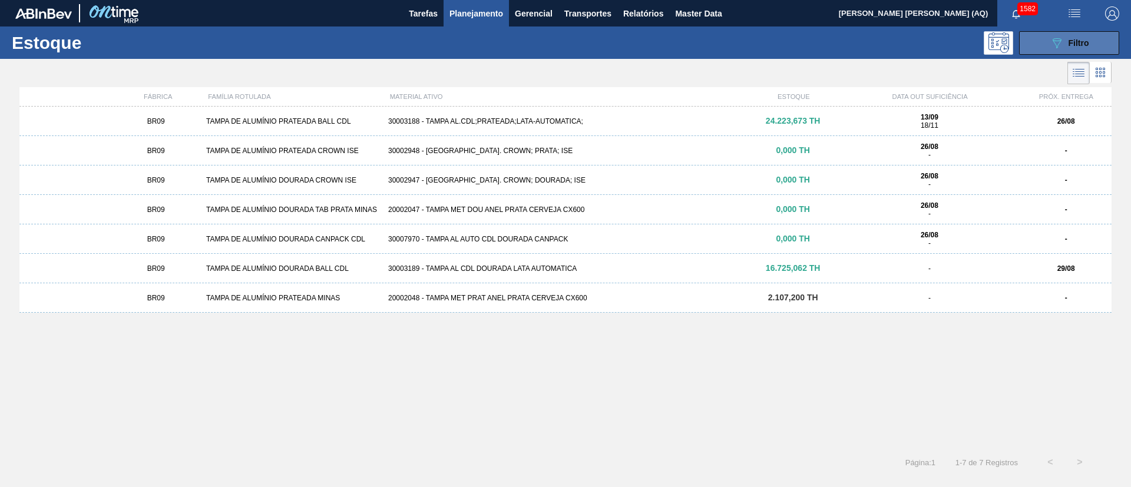
click at [1101, 35] on button "089F7B8B-B2A5-4AFE-B5C0-19BA573D28AC Filtro" at bounding box center [1069, 43] width 100 height 24
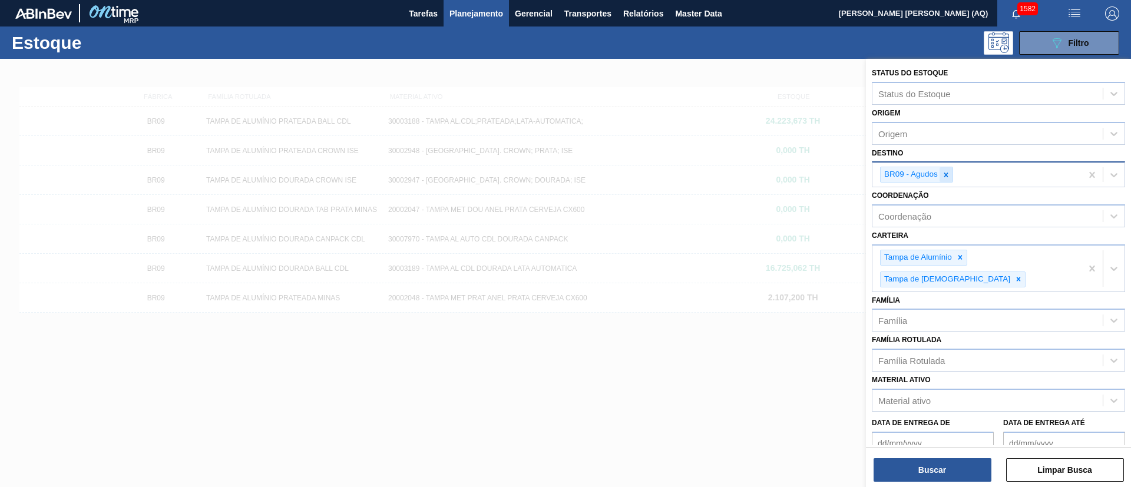
click at [949, 173] on icon at bounding box center [946, 175] width 8 height 8
type input "cebra"
click at [897, 477] on button "Buscar" at bounding box center [933, 470] width 118 height 24
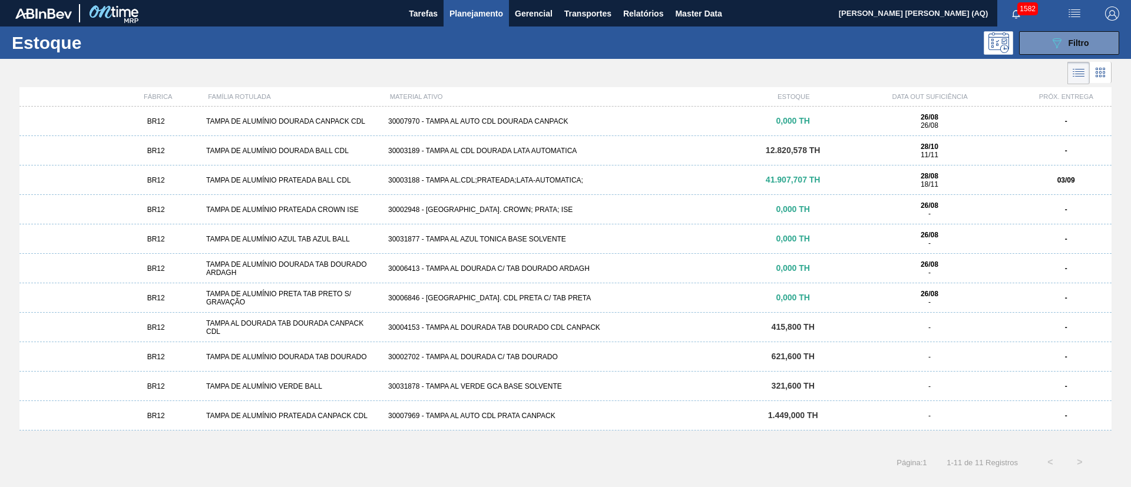
click at [558, 179] on div "30003188 - TAMPA AL.CDL;PRATEADA;LATA-AUTOMATICA;" at bounding box center [566, 180] width 364 height 8
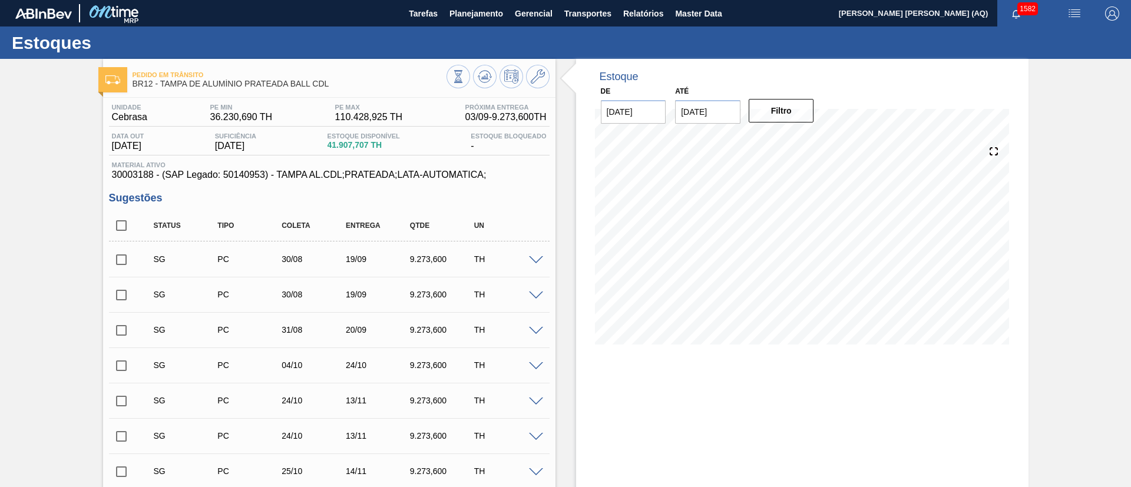
click at [117, 223] on input "checkbox" at bounding box center [121, 225] width 25 height 25
checkbox input "true"
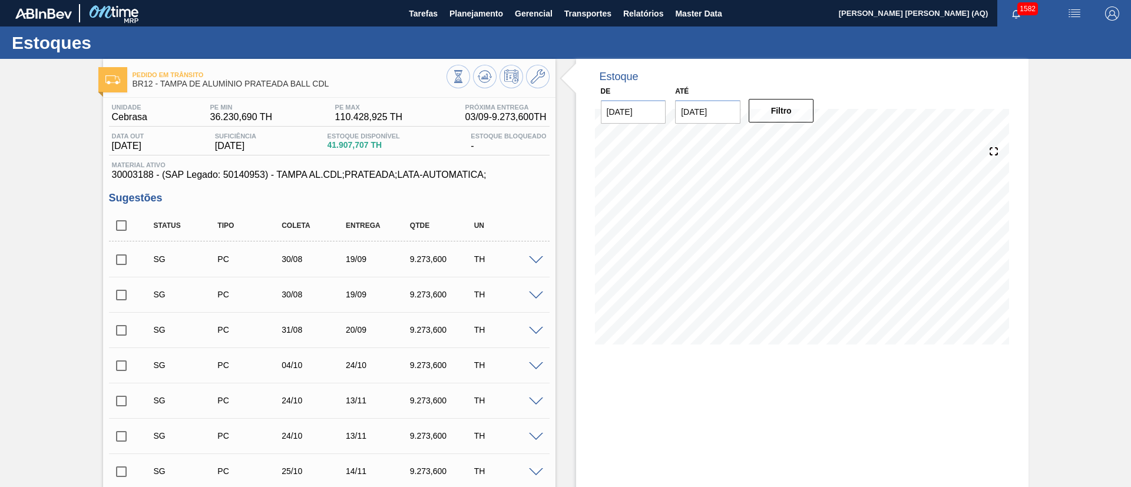
checkbox input "true"
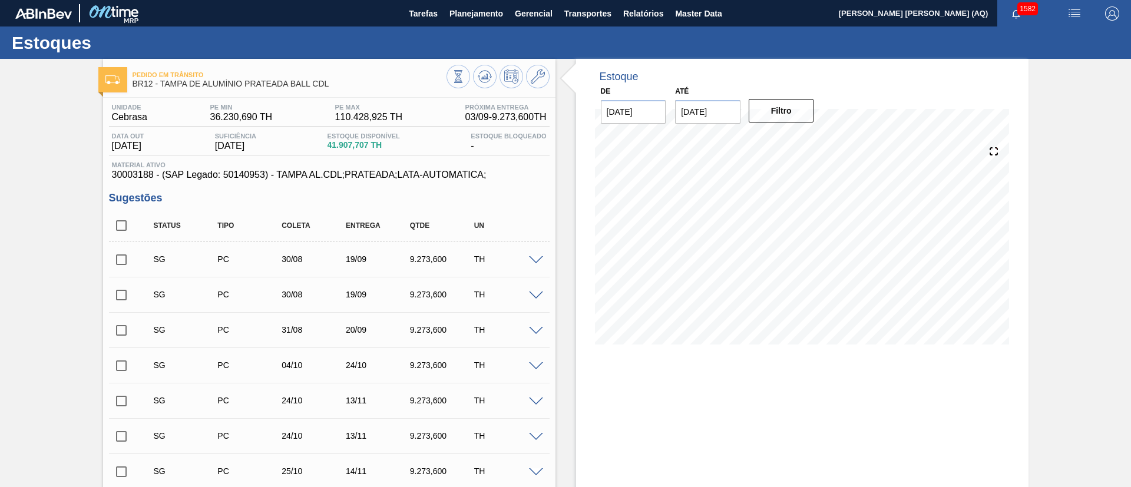
checkbox input "true"
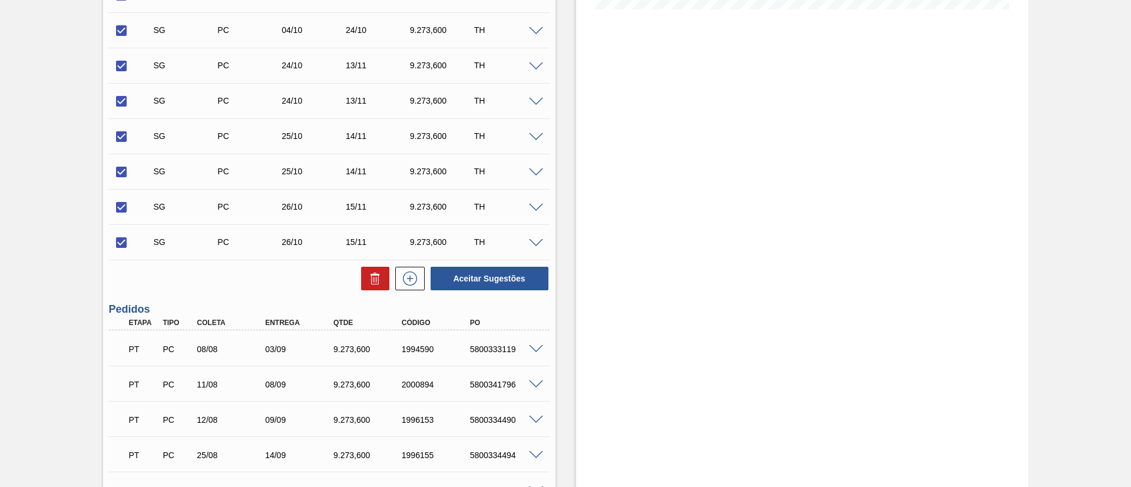
scroll to position [354, 0]
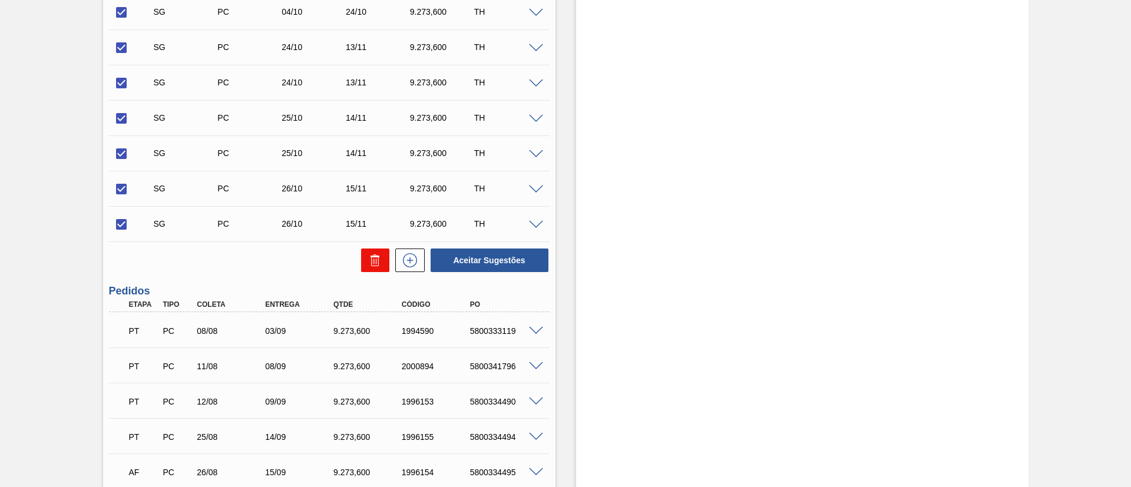
click at [362, 260] on button at bounding box center [375, 261] width 28 height 24
checkbox input "false"
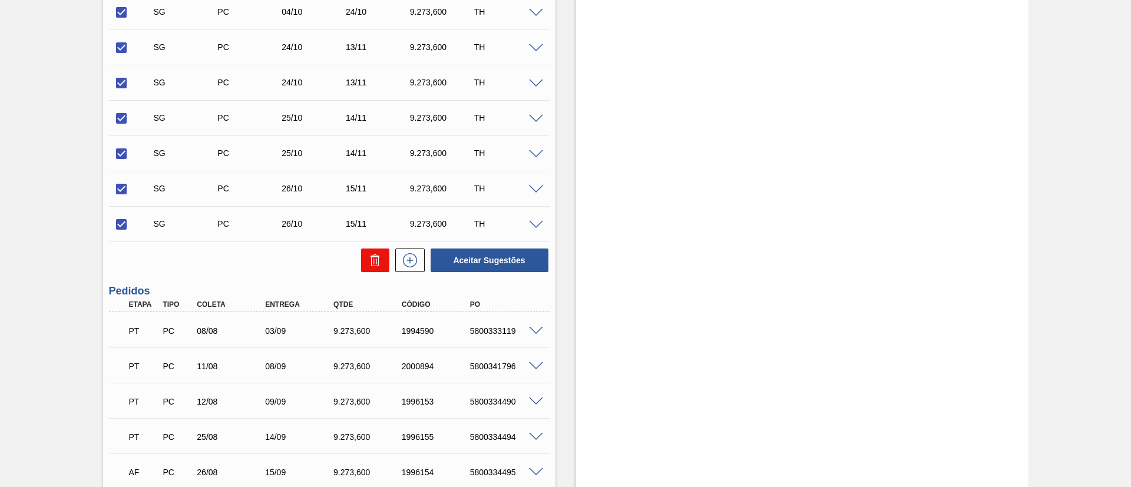
checkbox input "false"
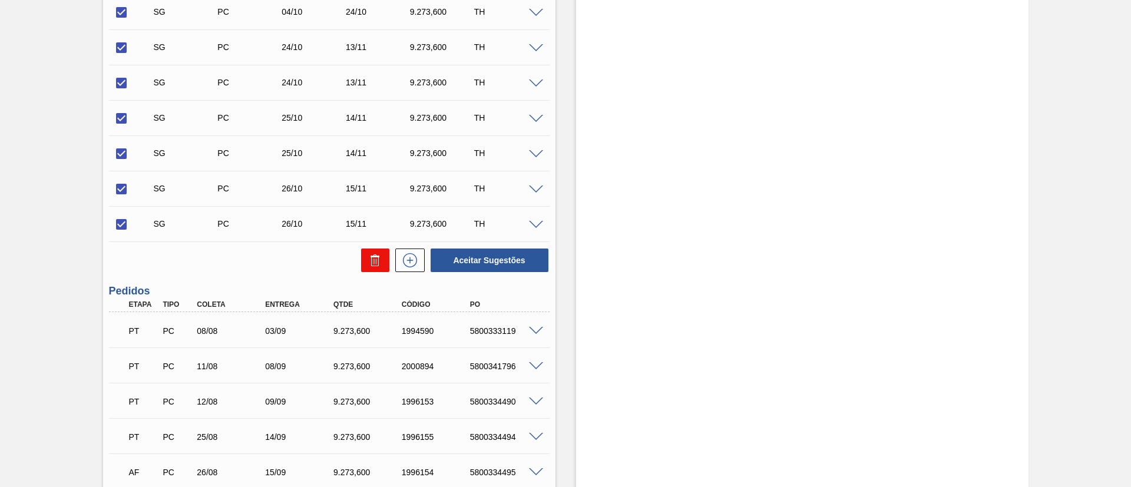
checkbox input "false"
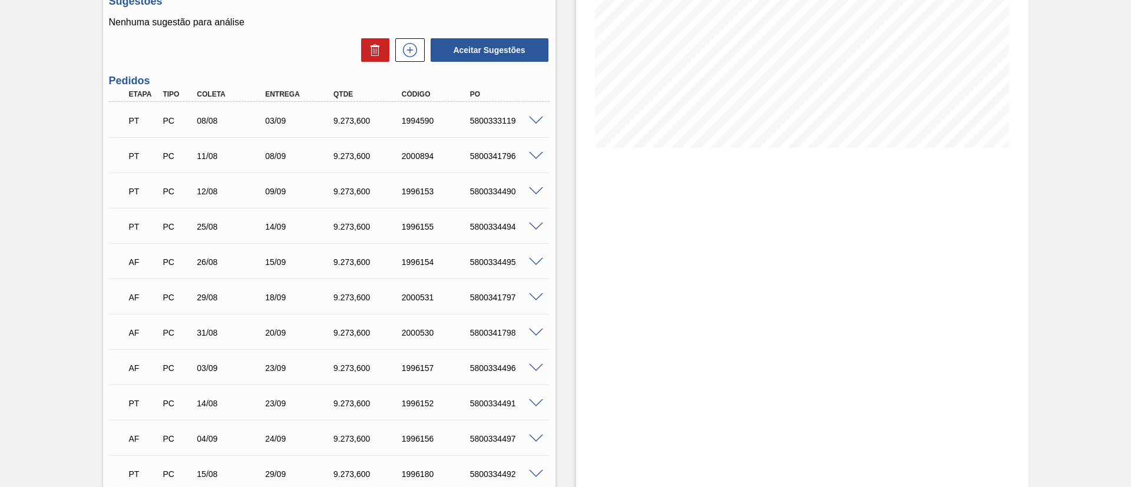
scroll to position [235, 0]
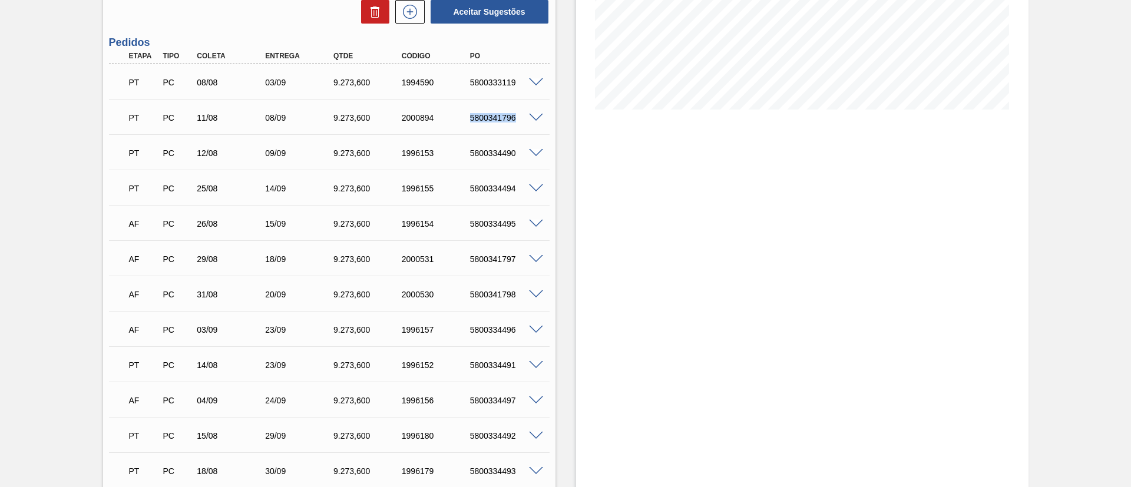
drag, startPoint x: 471, startPoint y: 115, endPoint x: 521, endPoint y: 117, distance: 50.1
click at [521, 117] on div "5800341796" at bounding box center [505, 117] width 77 height 9
copy div "5800341796"
click at [640, 156] on div "Estoque De [DATE] Até [DATE] Filtro 29/08 Projeção de Estoque 32,589.212 [DOMAI…" at bounding box center [802, 310] width 453 height 973
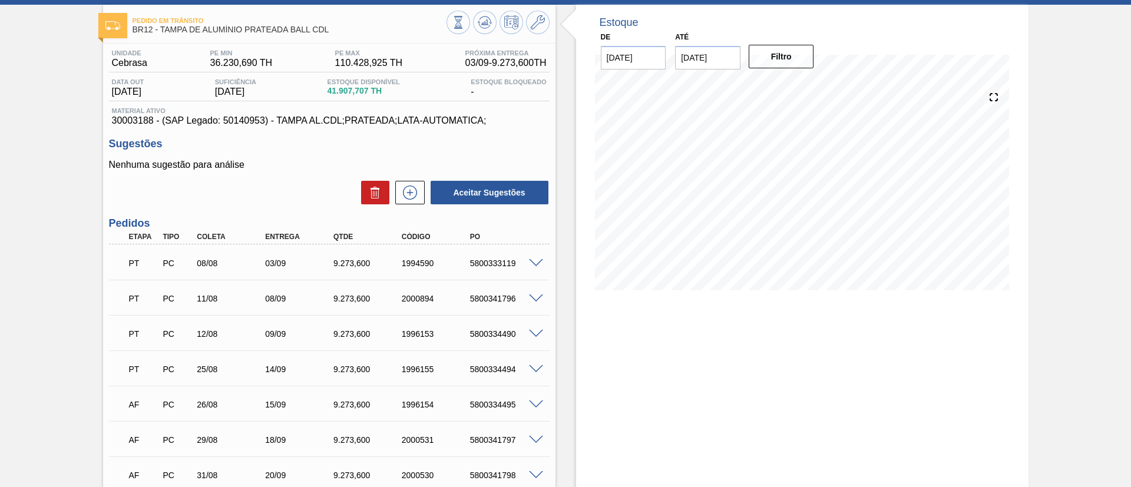
scroll to position [0, 0]
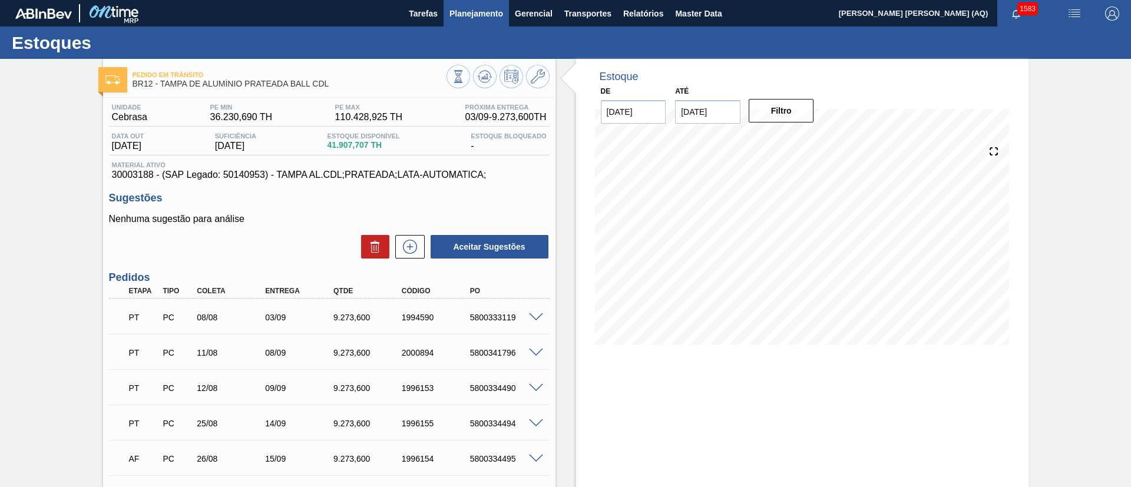
click at [468, 10] on span "Planejamento" at bounding box center [477, 13] width 54 height 14
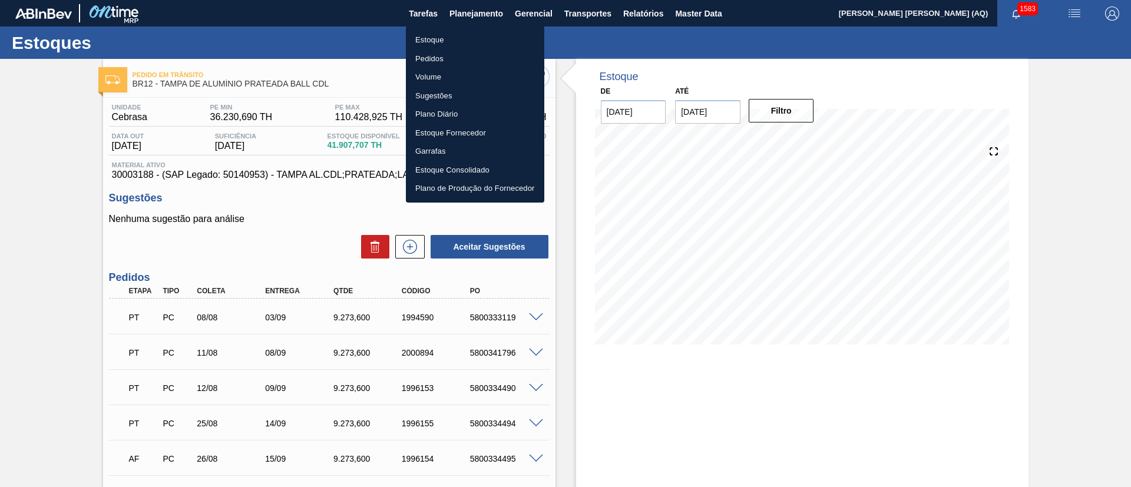
click at [421, 41] on li "Estoque" at bounding box center [475, 40] width 138 height 19
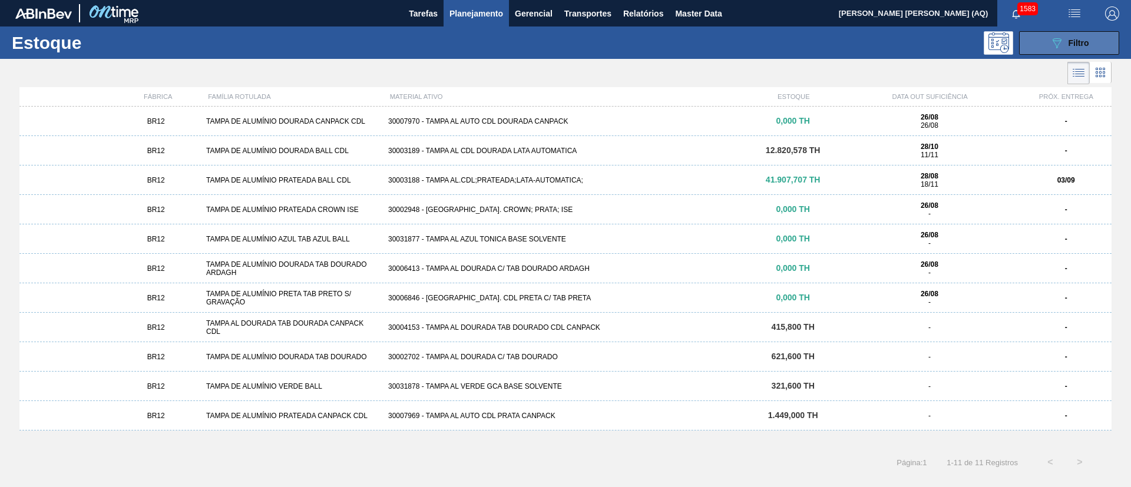
click at [1063, 51] on button "089F7B8B-B2A5-4AFE-B5C0-19BA573D28AC Filtro" at bounding box center [1069, 43] width 100 height 24
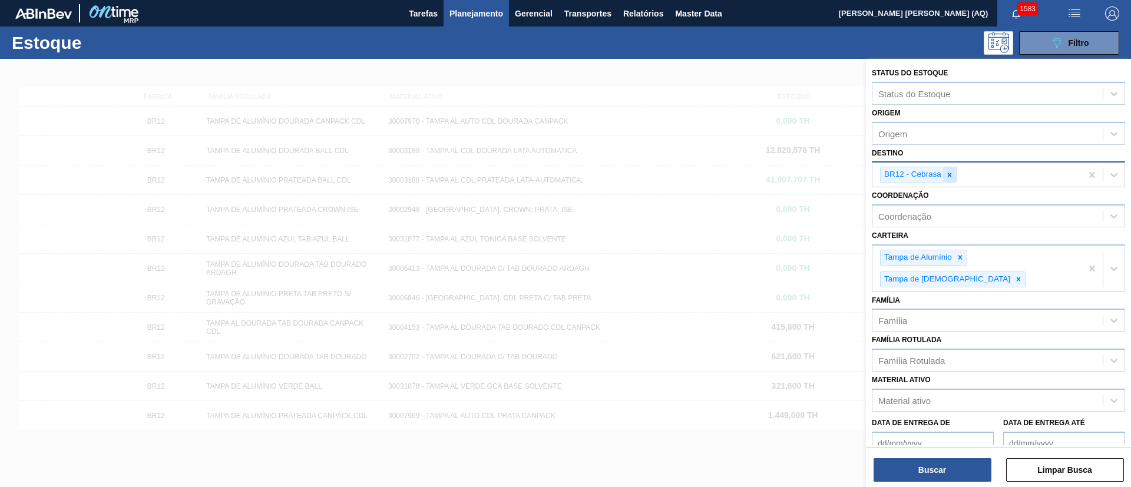
click at [949, 181] on div at bounding box center [949, 174] width 13 height 15
type input "jaca"
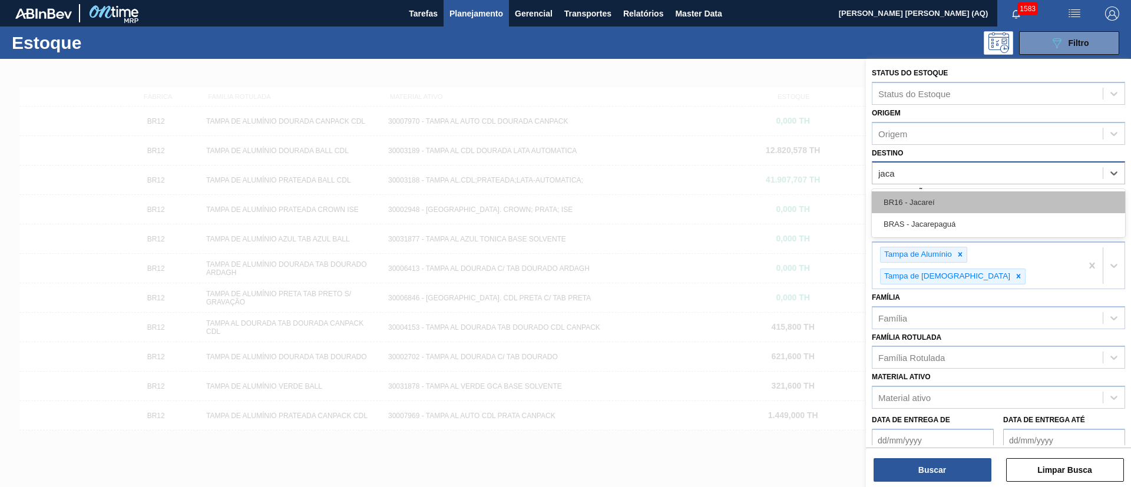
click at [985, 207] on div "BR16 - Jacareí" at bounding box center [998, 202] width 253 height 22
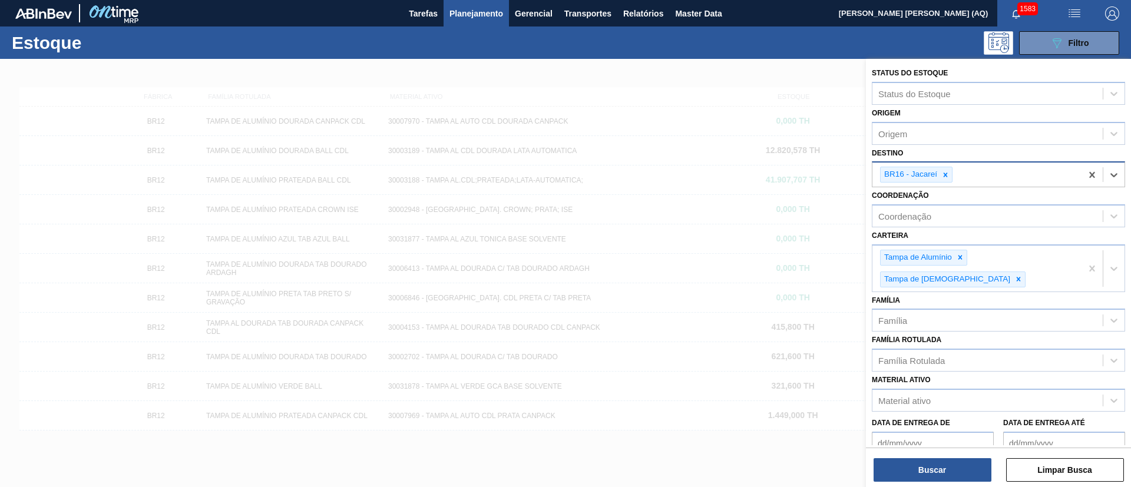
click at [955, 485] on div "Status do Estoque Status do Estoque Origem Origem Destino option BR16 - Jacareí…" at bounding box center [998, 274] width 265 height 431
click at [953, 474] on button "Buscar" at bounding box center [933, 470] width 118 height 24
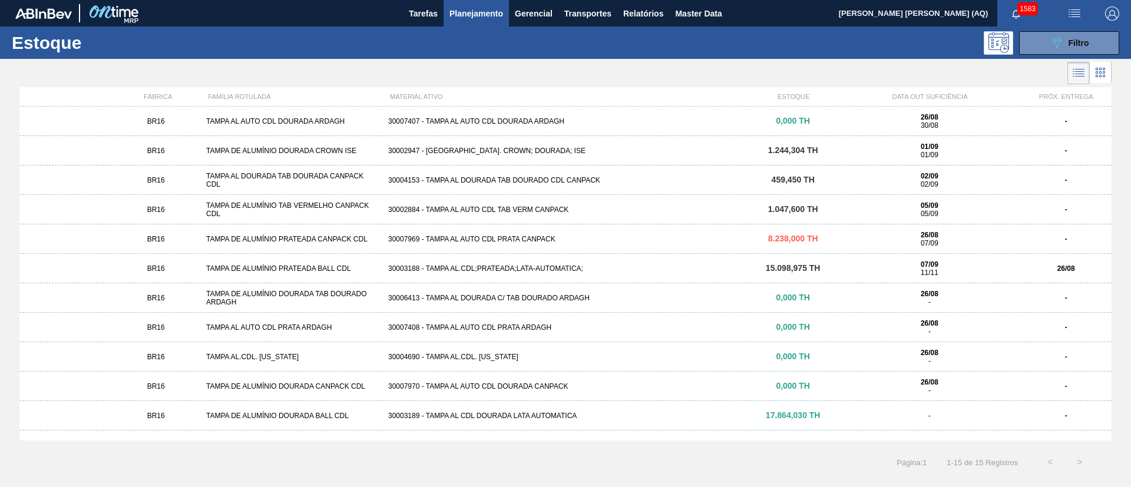
click at [648, 269] on div "30003188 - TAMPA AL.CDL;PRATEADA;LATA-AUTOMATICA;" at bounding box center [566, 269] width 364 height 8
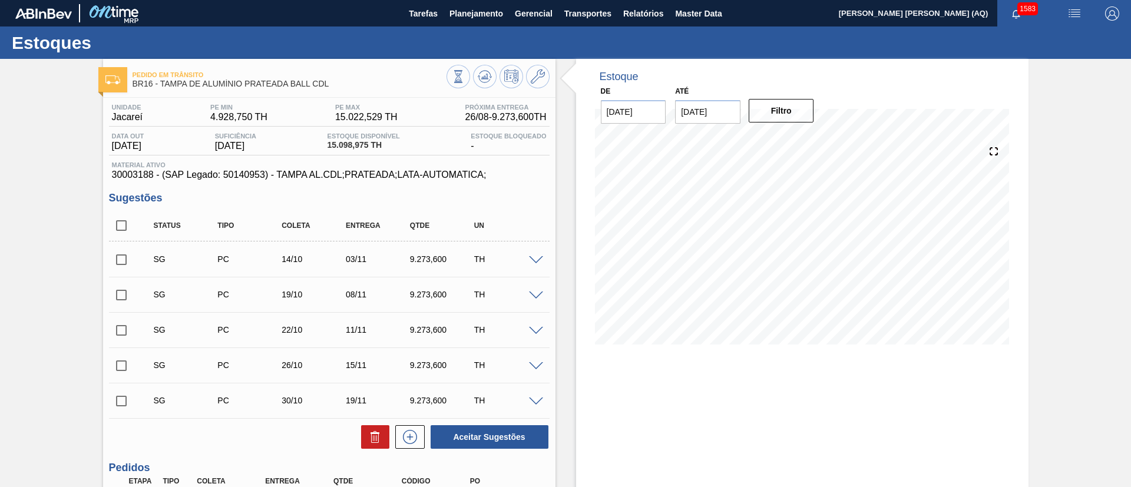
click at [697, 107] on input "[DATE]" at bounding box center [707, 112] width 65 height 24
click at [805, 141] on button "Next Month" at bounding box center [807, 140] width 8 height 8
click at [691, 273] on div "30" at bounding box center [689, 274] width 16 height 16
type input "[DATE]"
click at [779, 118] on button "Filtro" at bounding box center [781, 111] width 65 height 24
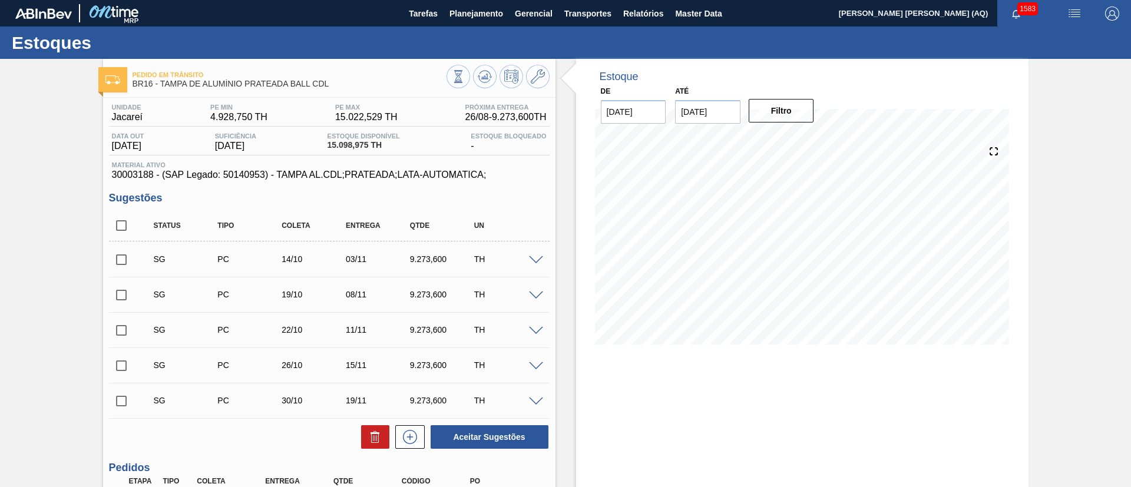
click at [120, 226] on input "checkbox" at bounding box center [121, 225] width 25 height 25
checkbox input "true"
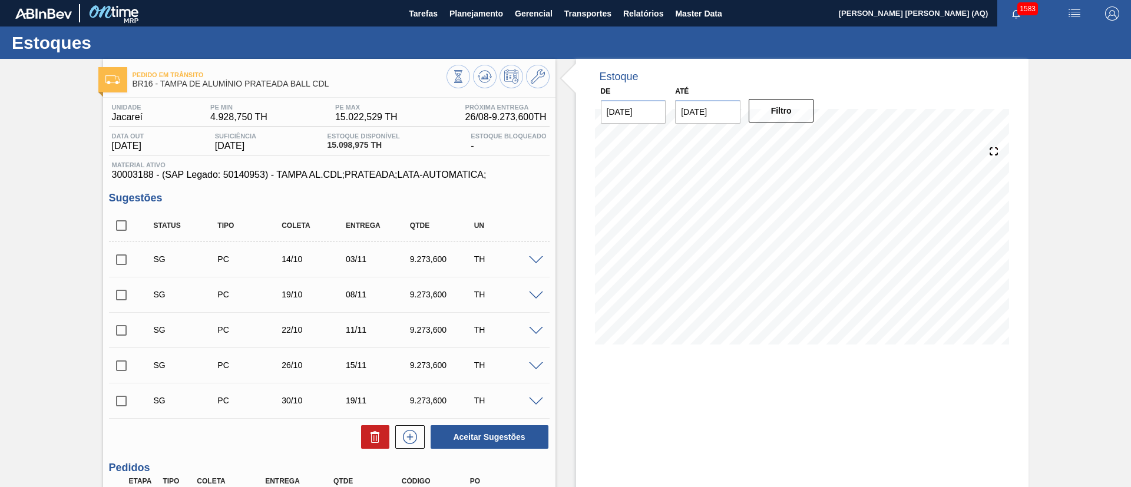
checkbox input "true"
click at [371, 434] on icon at bounding box center [375, 433] width 9 height 2
checkbox input "false"
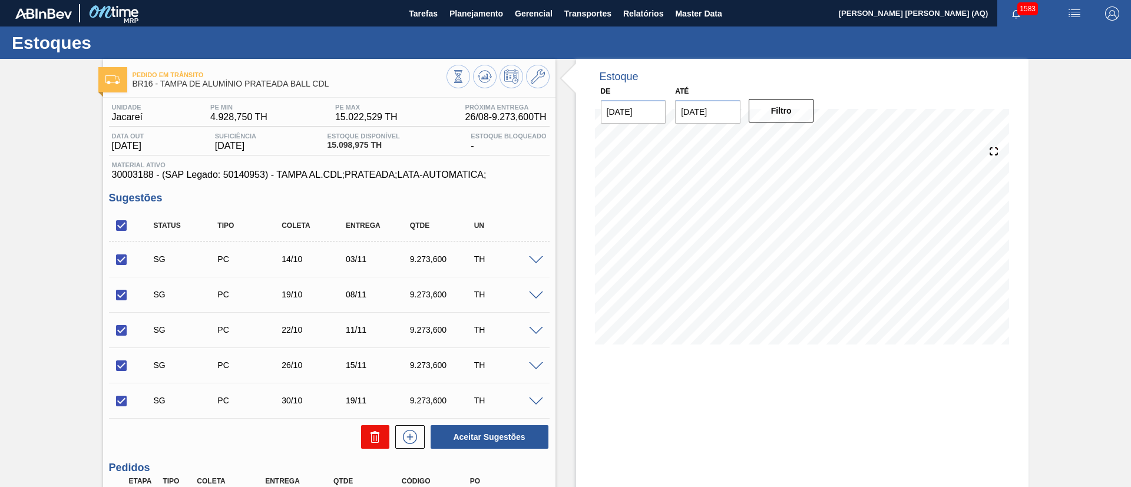
checkbox input "false"
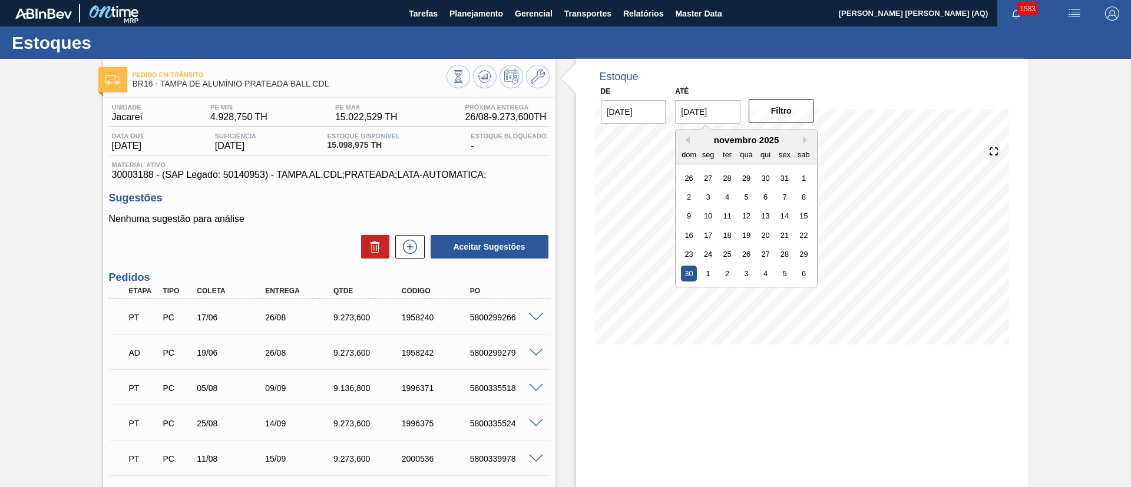
click at [715, 122] on input "[DATE]" at bounding box center [707, 112] width 65 height 24
click at [690, 139] on div "novembro 2025" at bounding box center [746, 140] width 141 height 10
click at [687, 141] on button "Previous Month" at bounding box center [686, 140] width 8 height 8
click at [769, 254] on div "30" at bounding box center [766, 254] width 16 height 16
type input "[DATE]"
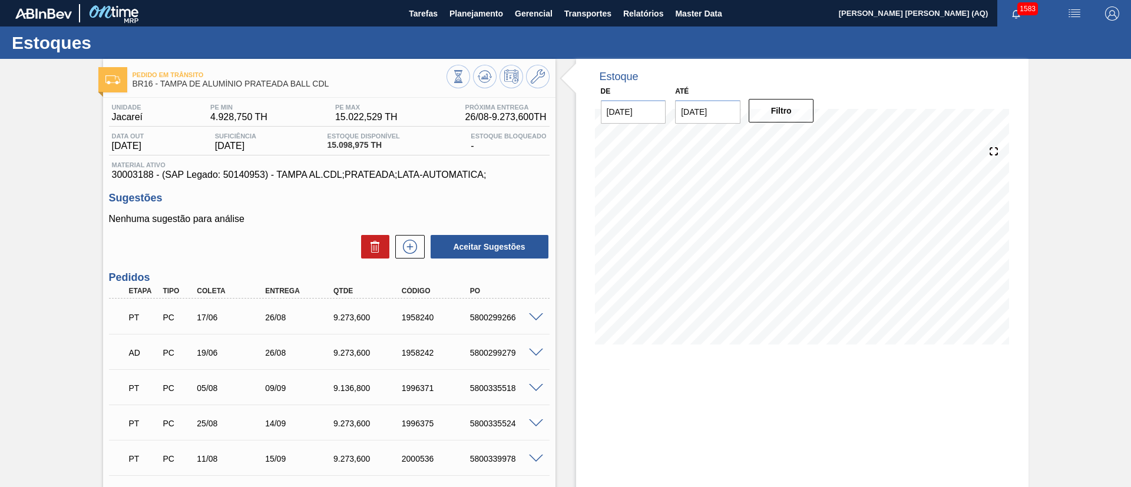
click at [781, 123] on div "Filtro" at bounding box center [782, 111] width 75 height 26
click at [790, 113] on button "Filtro" at bounding box center [781, 111] width 65 height 24
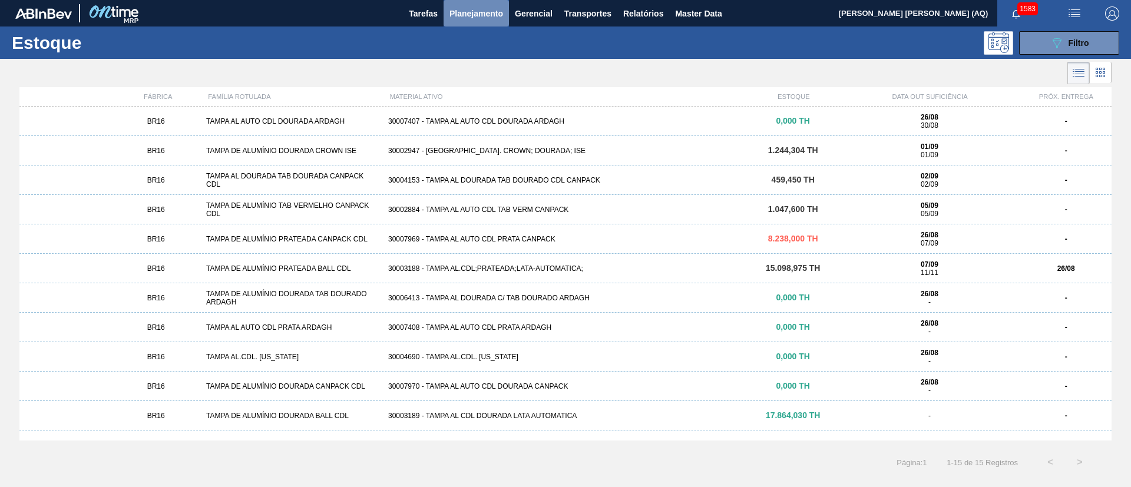
click at [477, 13] on span "Planejamento" at bounding box center [477, 13] width 54 height 14
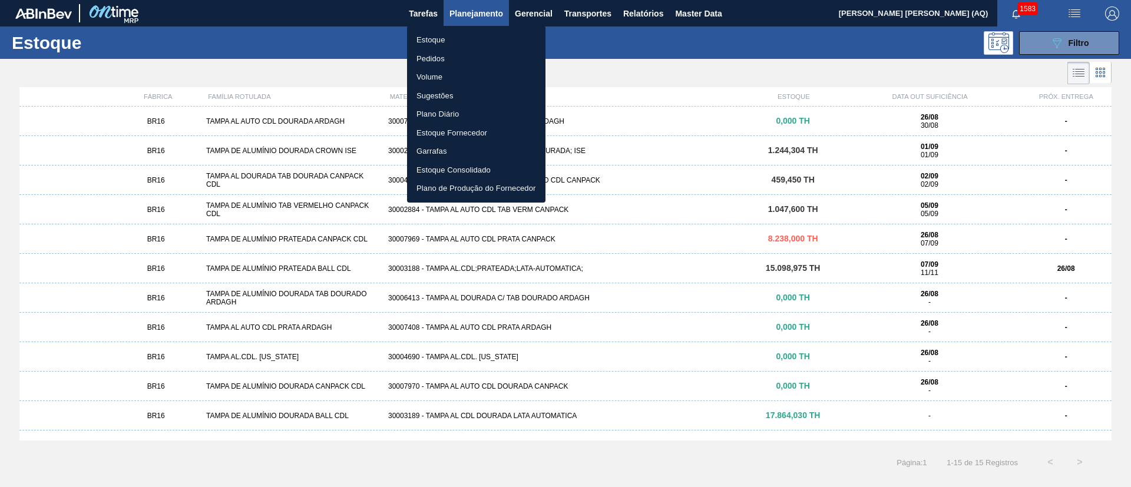
click at [1086, 42] on div at bounding box center [565, 243] width 1131 height 487
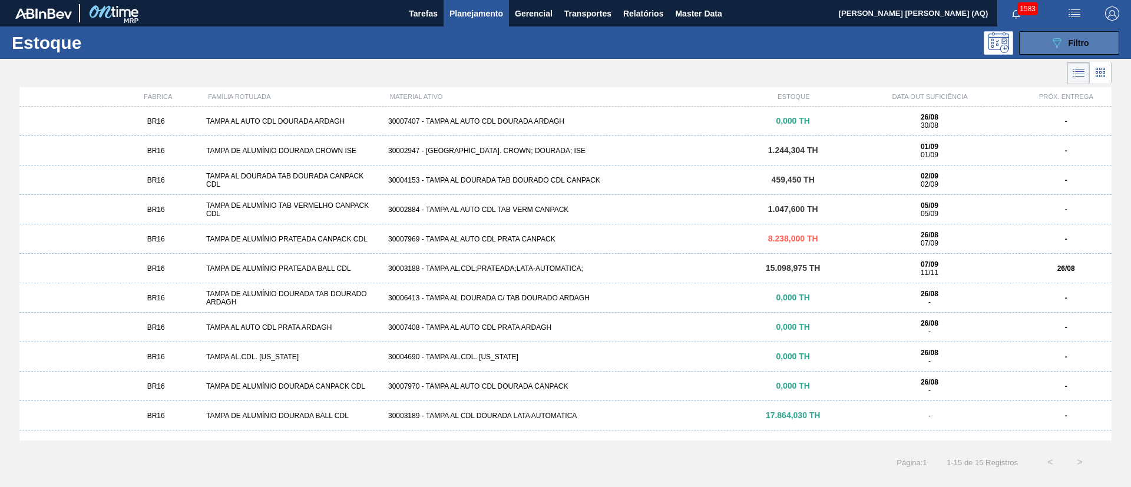
click at [1037, 46] on button "089F7B8B-B2A5-4AFE-B5C0-19BA573D28AC Filtro" at bounding box center [1069, 43] width 100 height 24
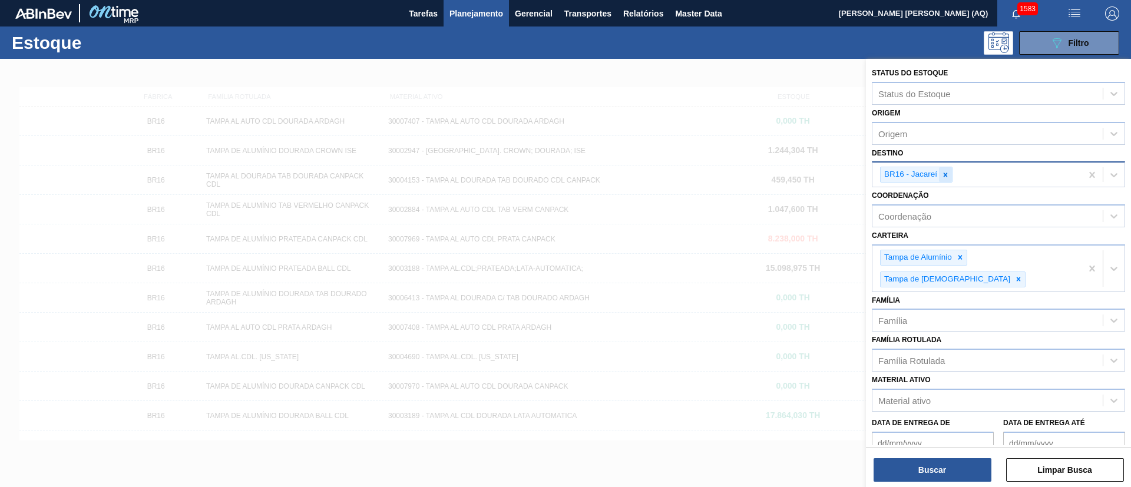
click at [943, 177] on icon at bounding box center [946, 175] width 8 height 8
type input "a"
type input "m"
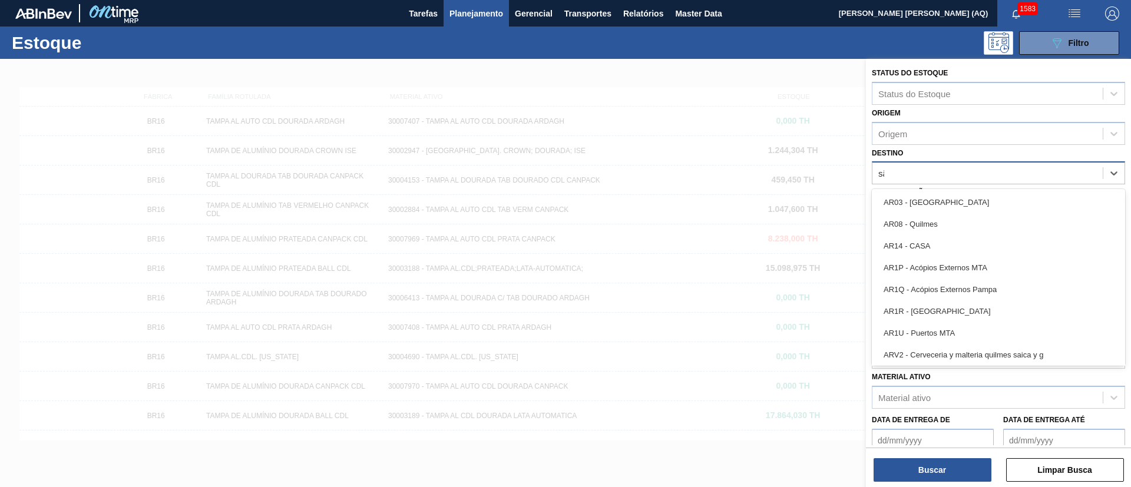
type input "são"
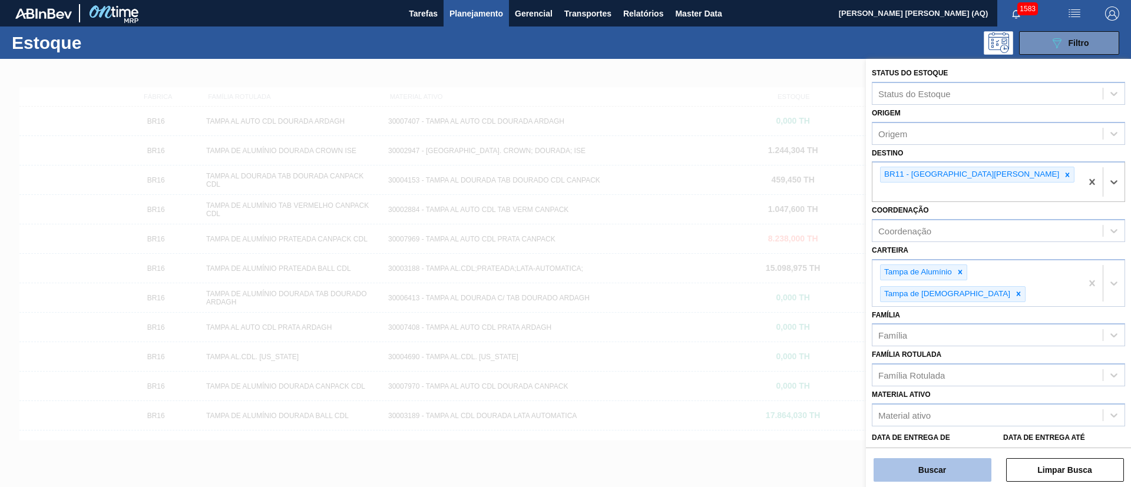
click at [903, 467] on button "Buscar" at bounding box center [933, 470] width 118 height 24
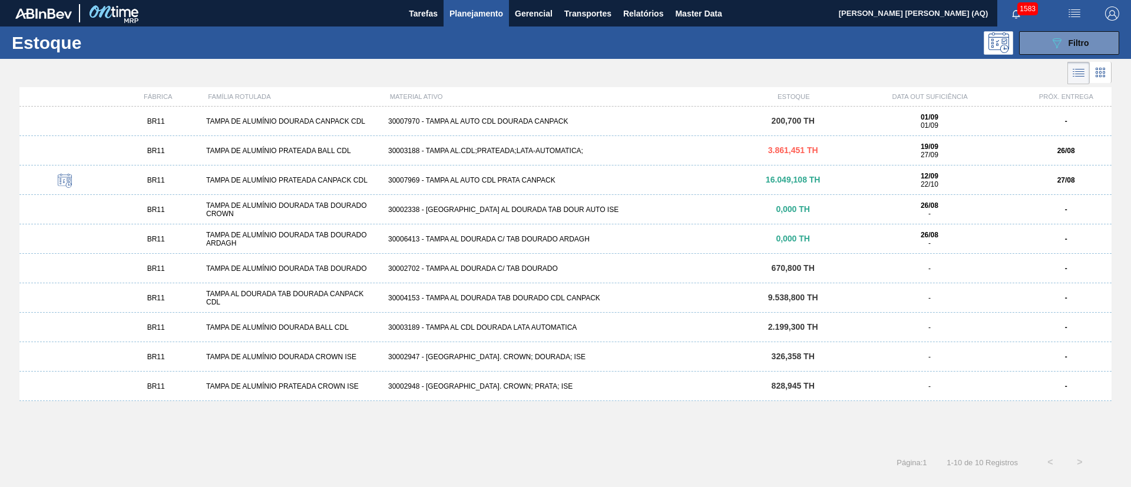
click at [540, 154] on div "30003188 - TAMPA AL.CDL;PRATEADA;LATA-AUTOMATICA;" at bounding box center [566, 151] width 364 height 8
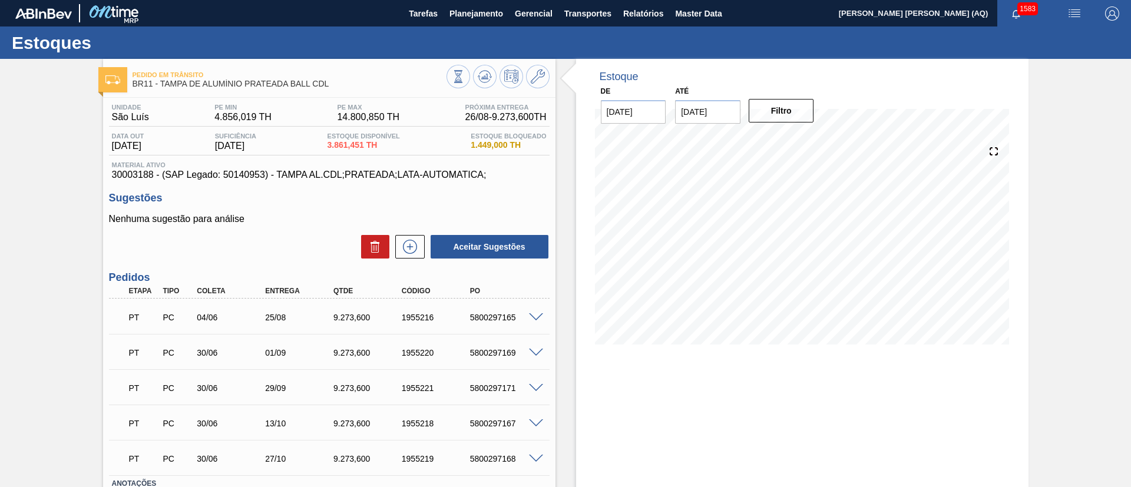
click at [731, 118] on input "[DATE]" at bounding box center [707, 112] width 65 height 24
click at [808, 139] on button "Next Month" at bounding box center [807, 140] width 8 height 8
click at [692, 269] on div "30" at bounding box center [689, 274] width 16 height 16
type input "[DATE]"
click at [766, 114] on button "Filtro" at bounding box center [781, 111] width 65 height 24
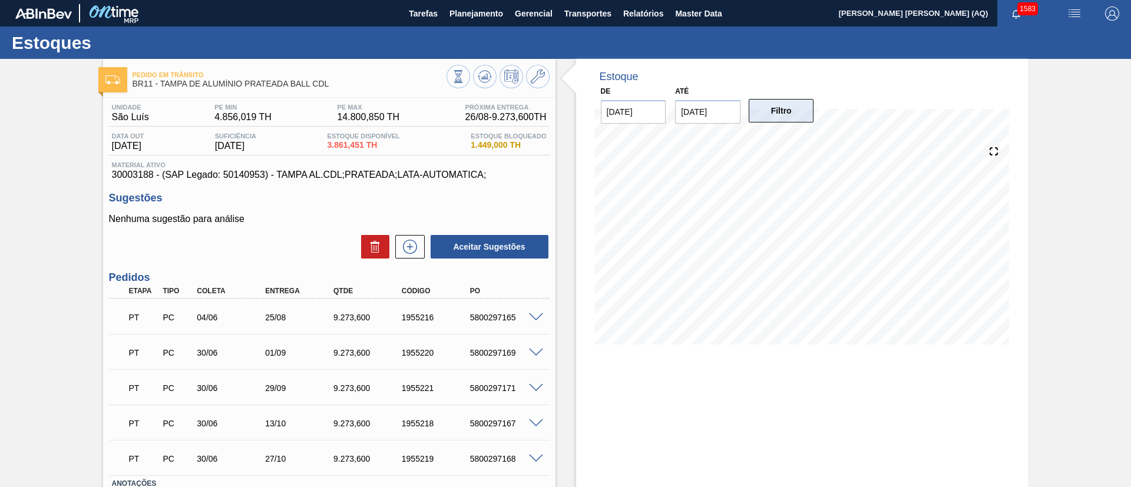
click at [797, 117] on button "Filtro" at bounding box center [781, 111] width 65 height 24
click at [1020, 310] on div "Estoque De [DATE] Até [DATE] Filtro 22/10 Projeção de Estoque 2,369.518 [DOMAIN…" at bounding box center [802, 210] width 453 height 303
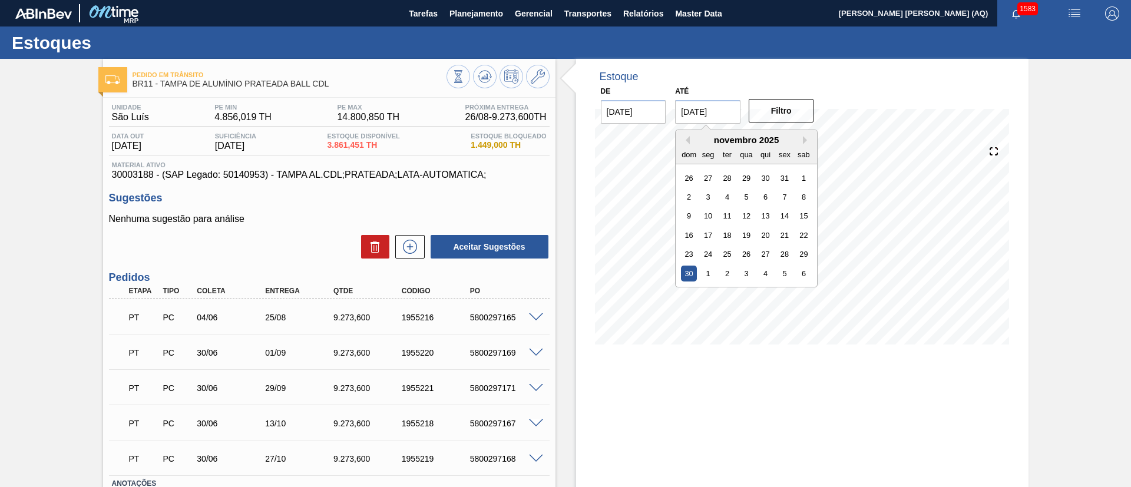
click at [725, 117] on input "[DATE]" at bounding box center [707, 112] width 65 height 24
click at [689, 271] on div "30" at bounding box center [689, 274] width 16 height 16
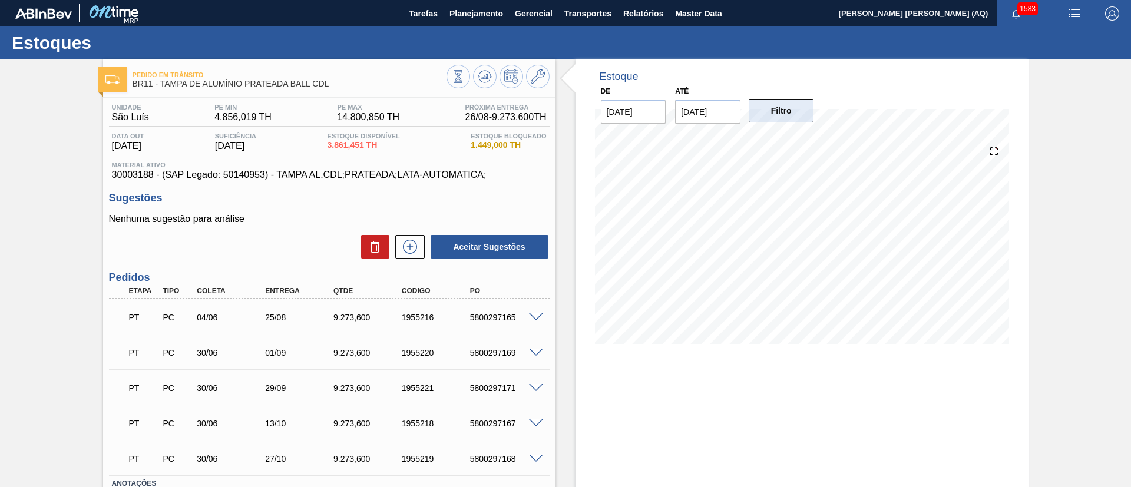
click at [792, 118] on button "Filtro" at bounding box center [781, 111] width 65 height 24
click at [1056, 240] on div "Pedido [PERSON_NAME] BR11 - [GEOGRAPHIC_DATA] PRATEADA BALL CDL Unidade São [PE…" at bounding box center [565, 315] width 1131 height 513
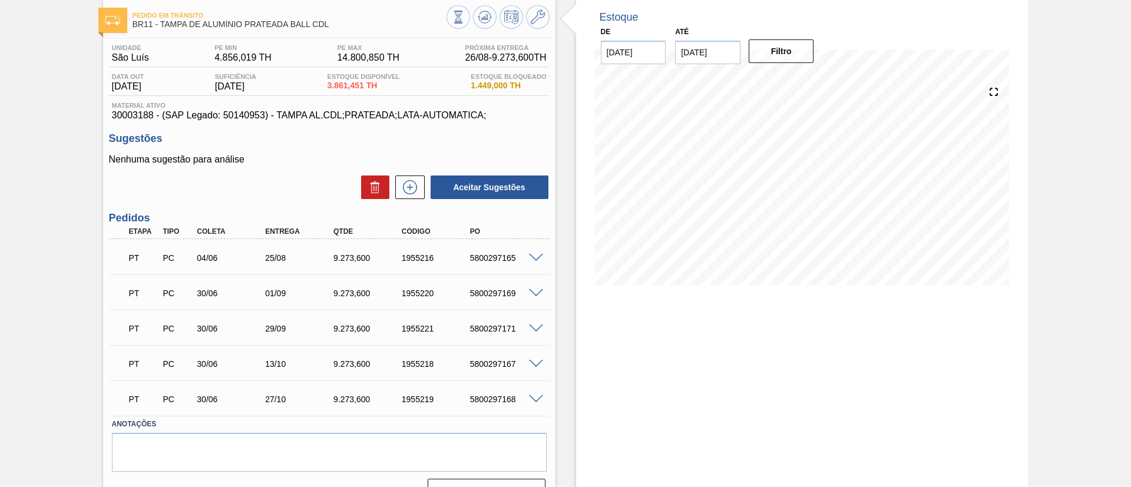
scroll to position [60, 0]
click at [784, 55] on button "Filtro" at bounding box center [781, 51] width 65 height 24
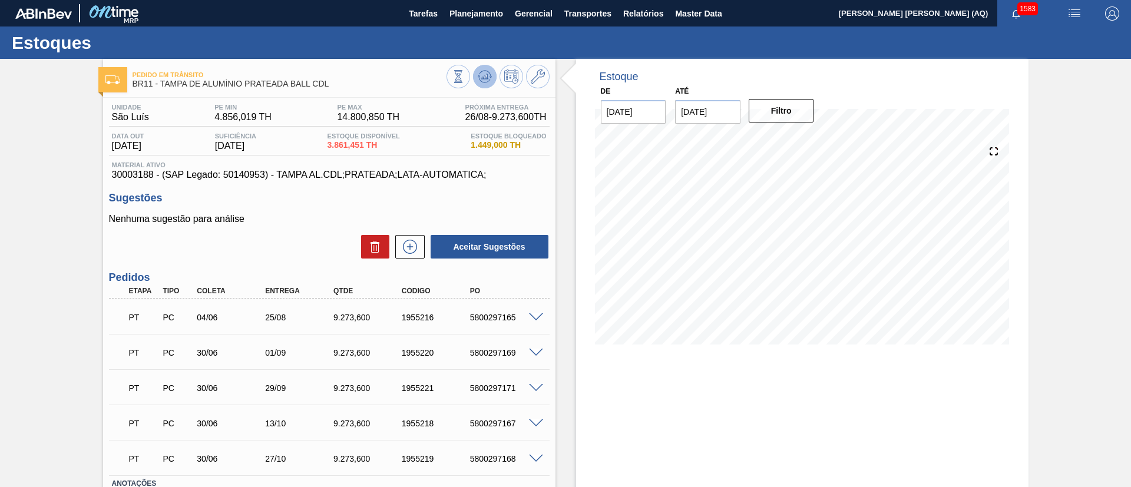
click at [490, 84] on button at bounding box center [485, 77] width 24 height 24
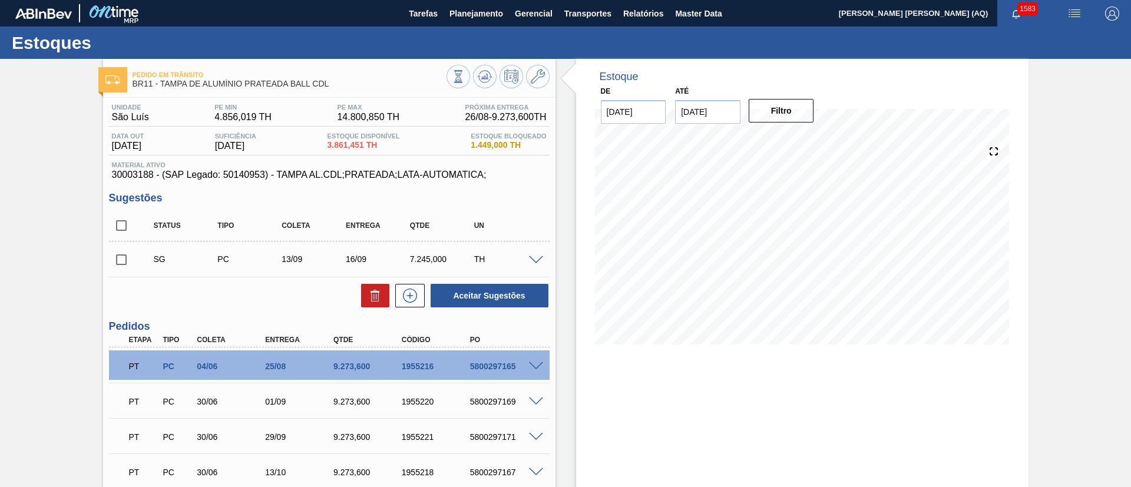
click at [120, 255] on input "checkbox" at bounding box center [121, 259] width 25 height 25
click at [375, 297] on icon at bounding box center [375, 297] width 1 height 6
checkbox input "false"
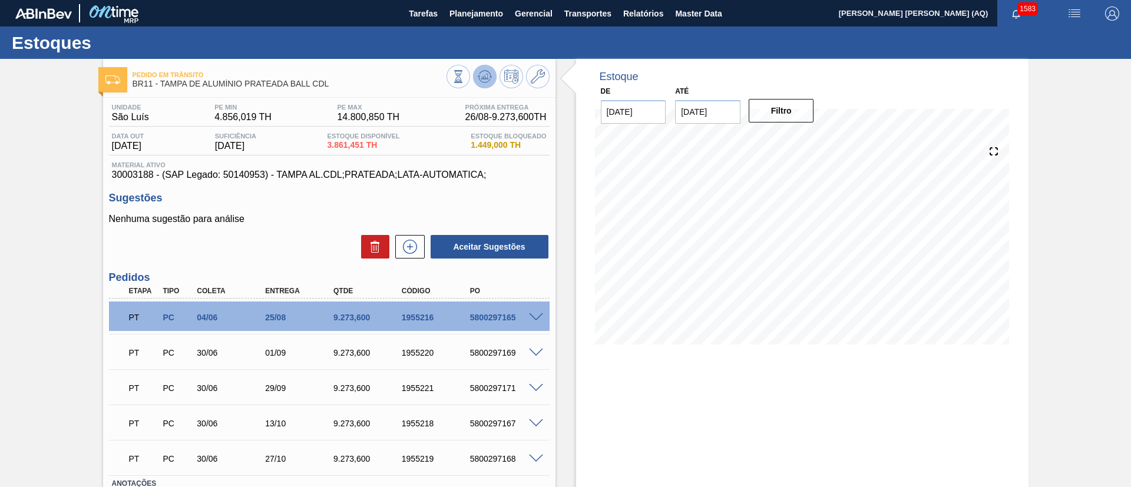
click at [489, 81] on icon at bounding box center [485, 77] width 14 height 14
